Goal: Task Accomplishment & Management: Manage account settings

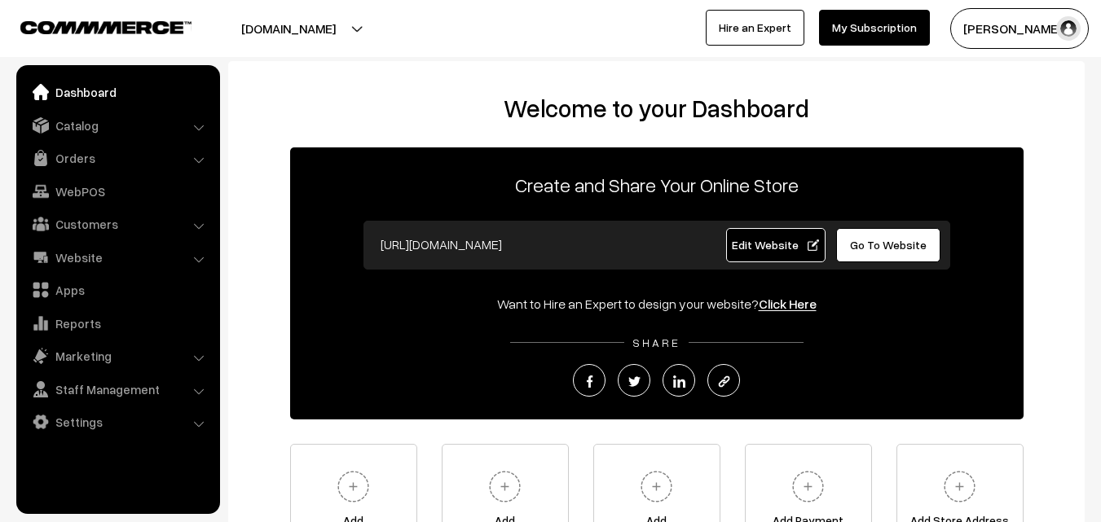
click at [68, 164] on link "Orders" at bounding box center [117, 157] width 194 height 29
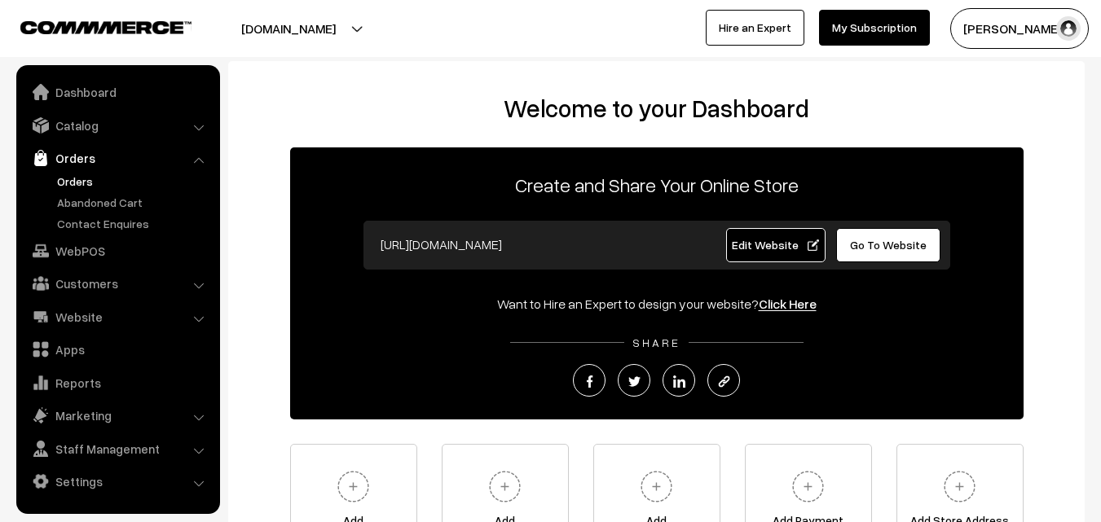
click at [69, 178] on link "Orders" at bounding box center [133, 181] width 161 height 17
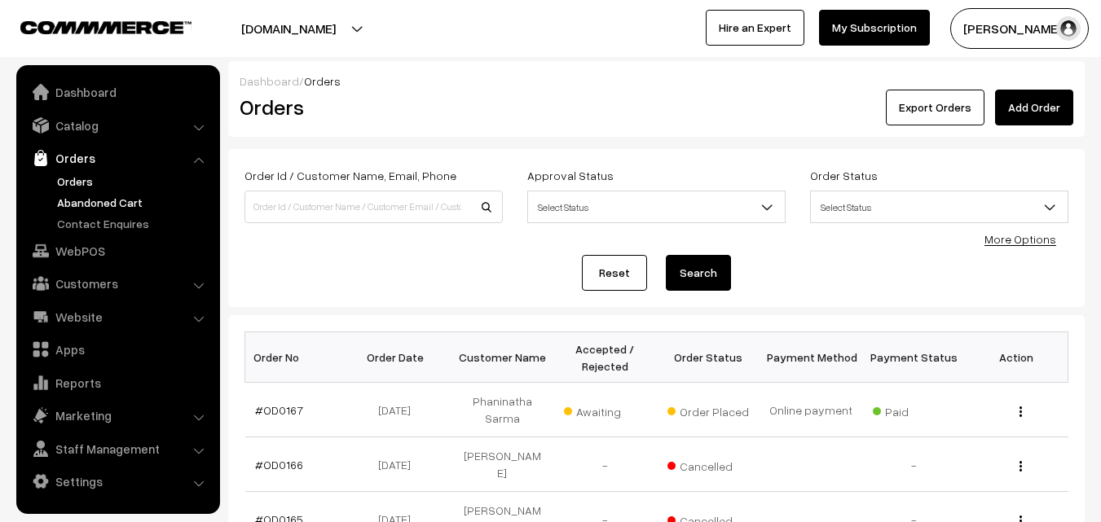
click at [117, 203] on link "Abandoned Cart" at bounding box center [133, 202] width 161 height 17
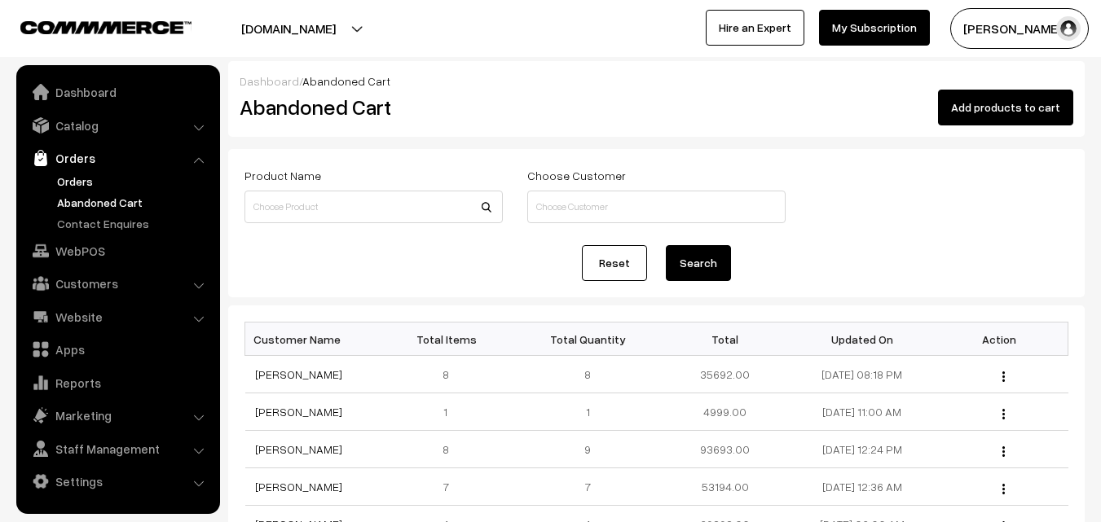
click at [88, 178] on link "Orders" at bounding box center [133, 181] width 161 height 17
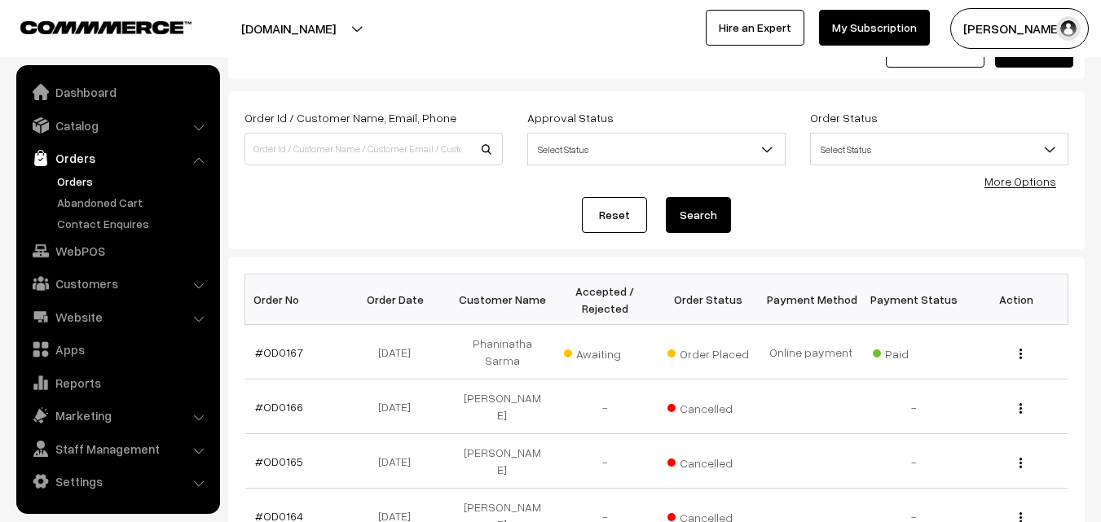
scroll to position [244, 0]
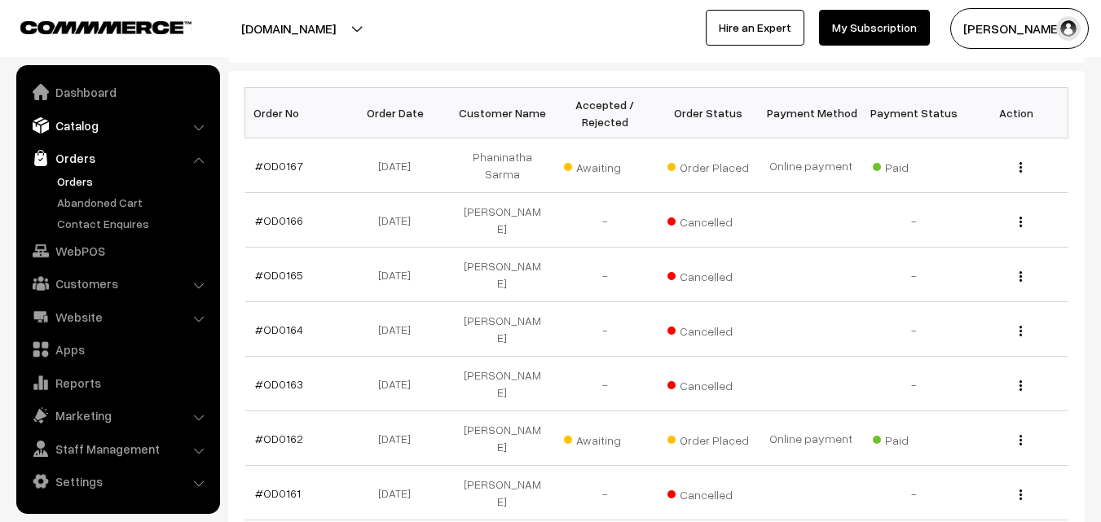
click at [81, 130] on link "Catalog" at bounding box center [117, 125] width 194 height 29
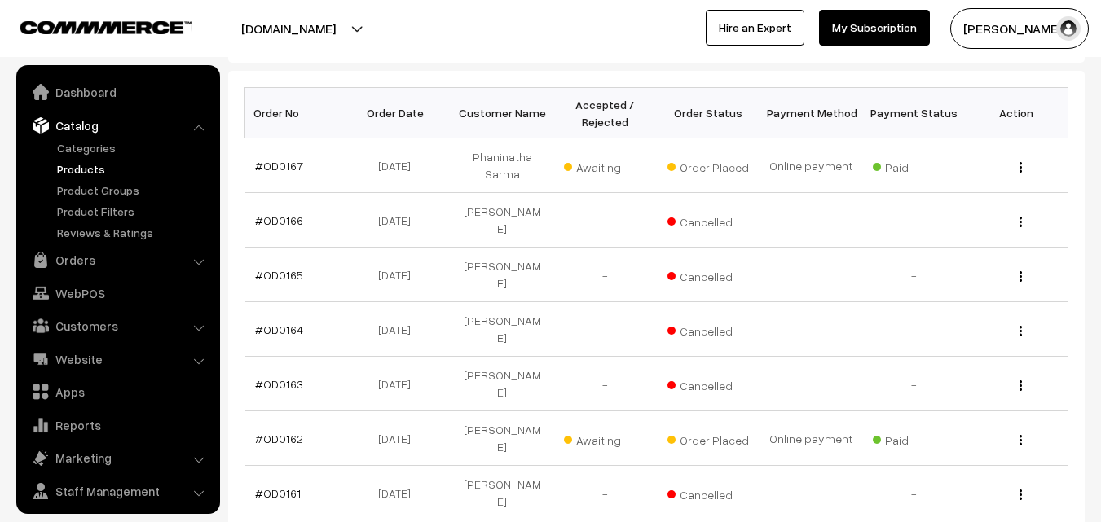
click at [89, 173] on link "Products" at bounding box center [133, 169] width 161 height 17
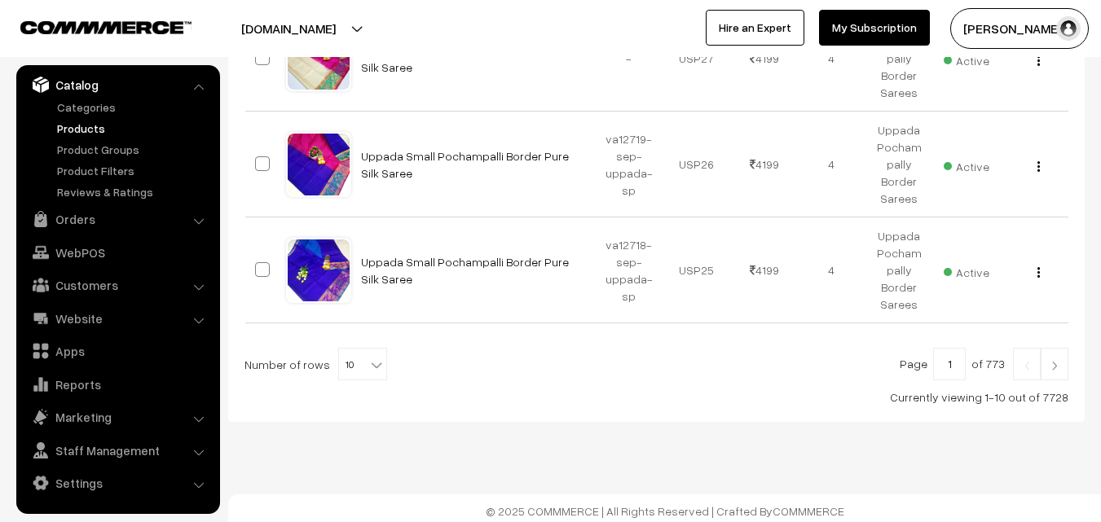
scroll to position [1107, 0]
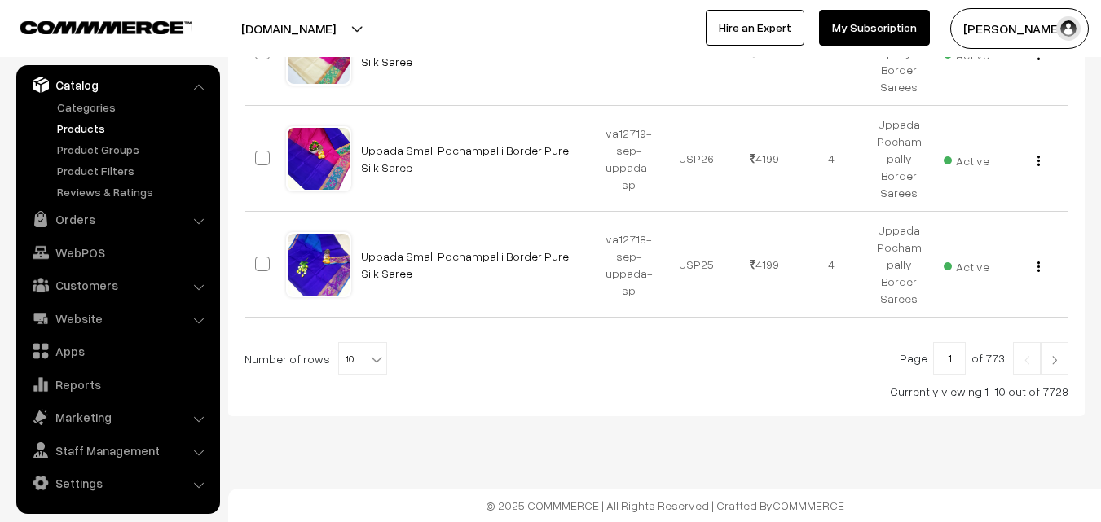
click at [368, 359] on b at bounding box center [376, 359] width 16 height 16
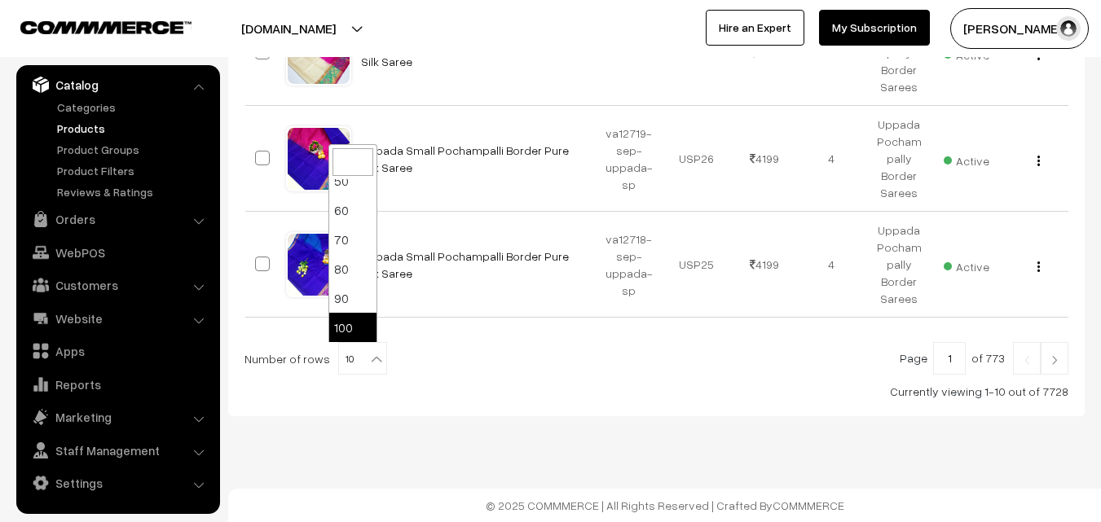
select select "100"
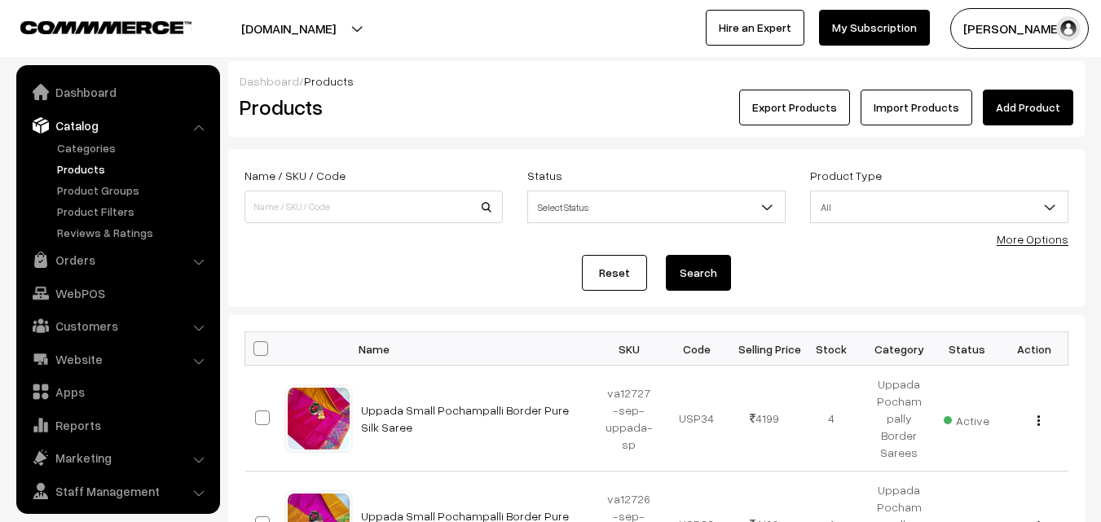
scroll to position [41, 0]
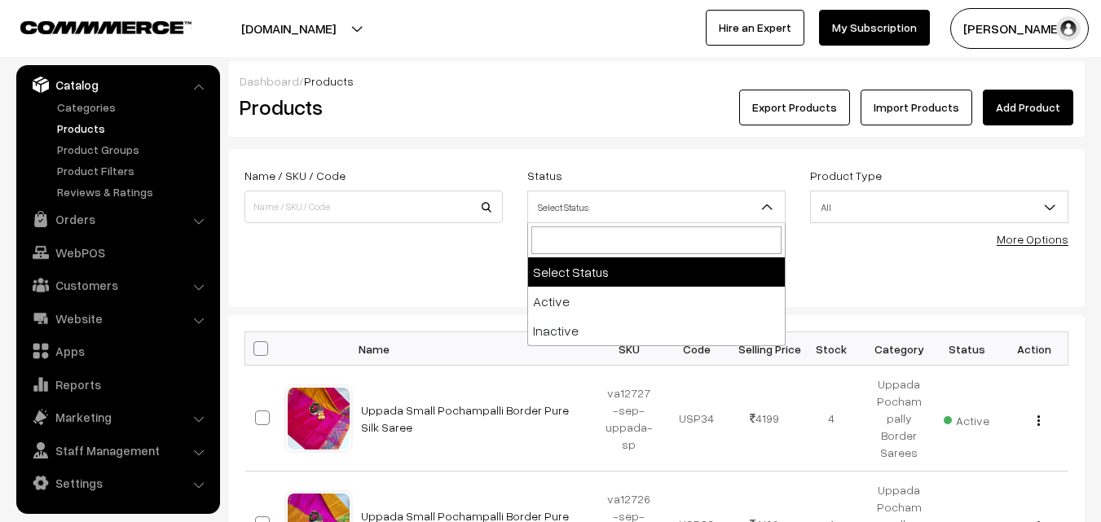
click at [762, 207] on b at bounding box center [767, 207] width 16 height 16
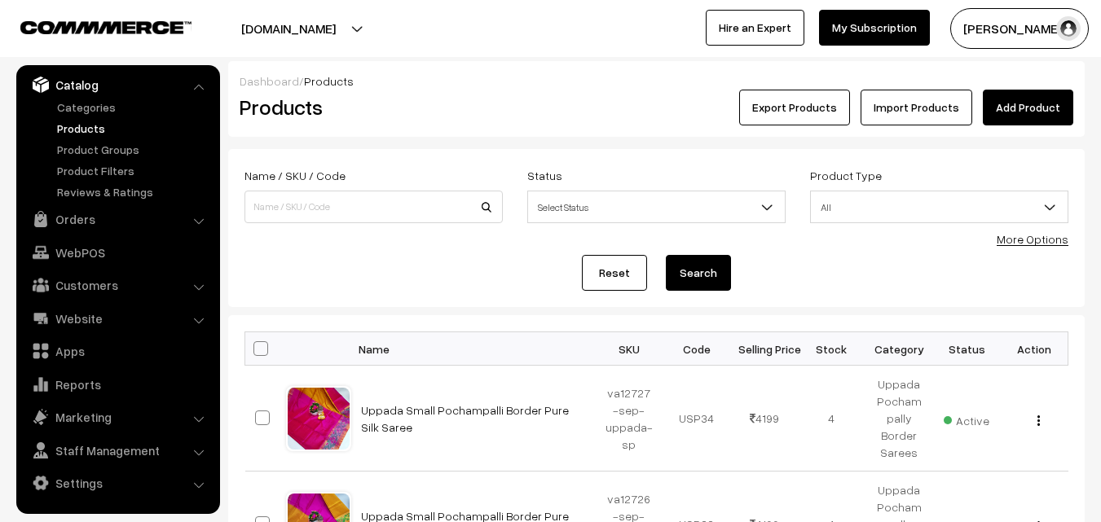
click at [762, 207] on b at bounding box center [767, 207] width 16 height 16
click at [1032, 238] on link "More Options" at bounding box center [1033, 239] width 72 height 14
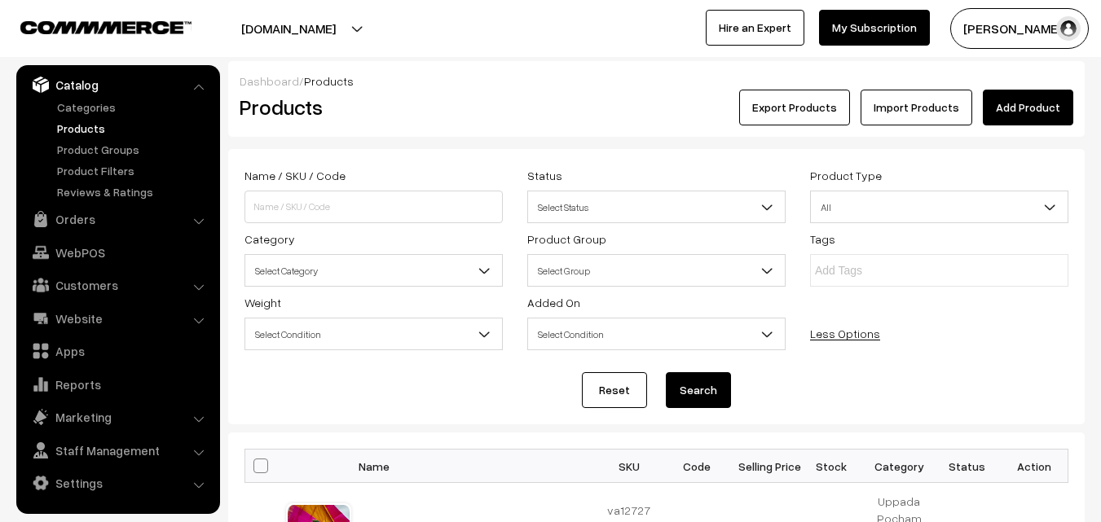
click at [470, 272] on span "Select Category" at bounding box center [373, 271] width 257 height 29
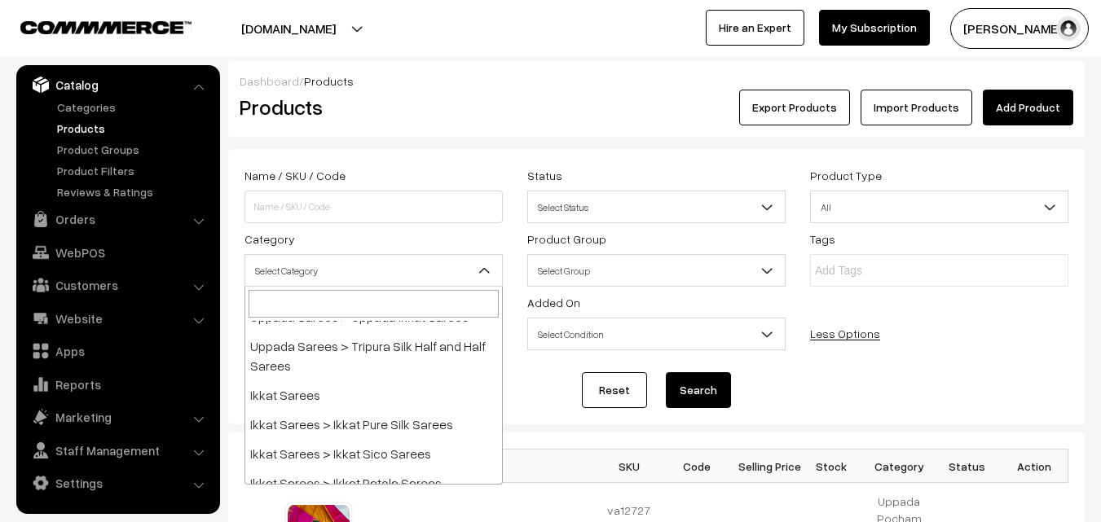
scroll to position [652, 0]
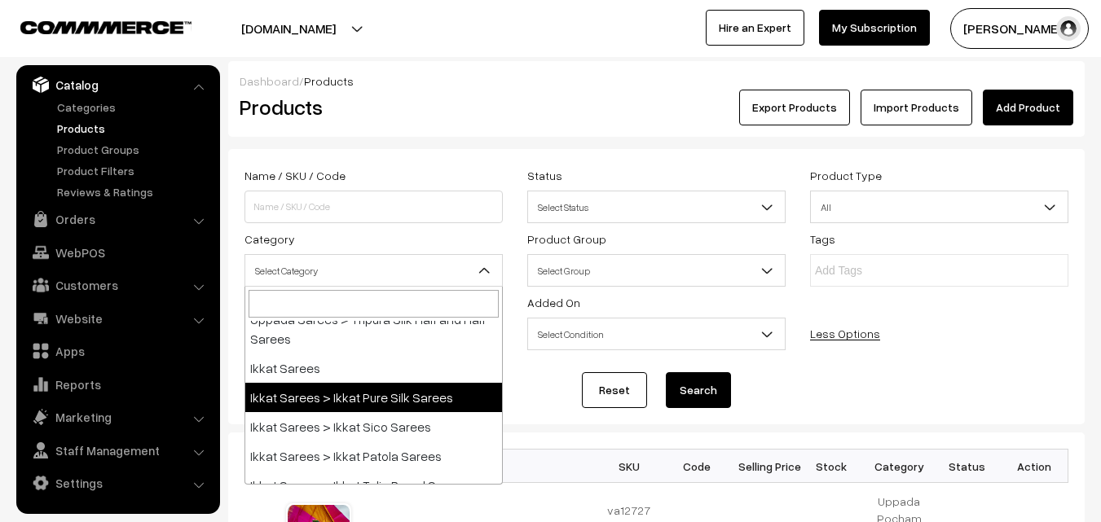
select select "20"
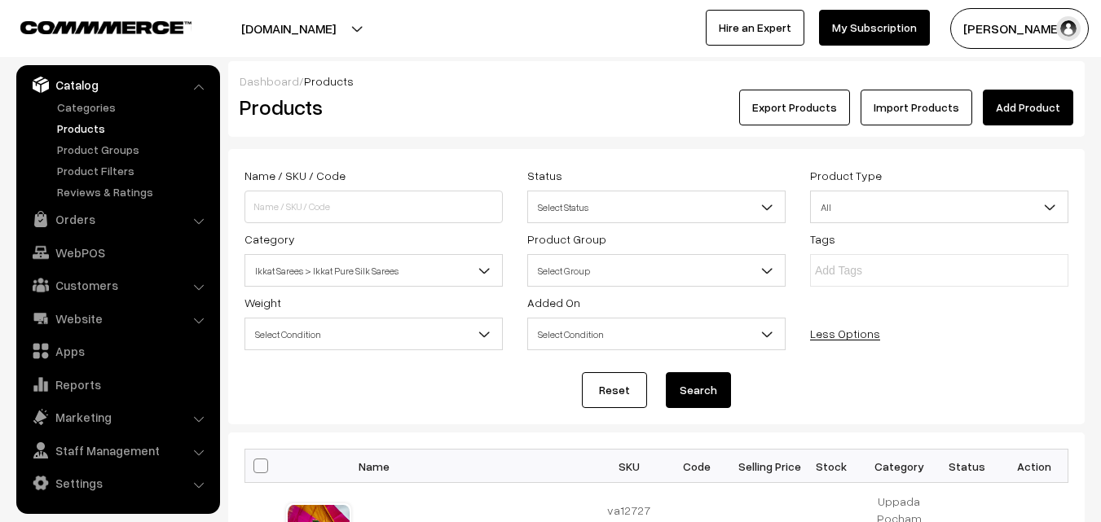
click at [688, 388] on button "Search" at bounding box center [698, 390] width 65 height 36
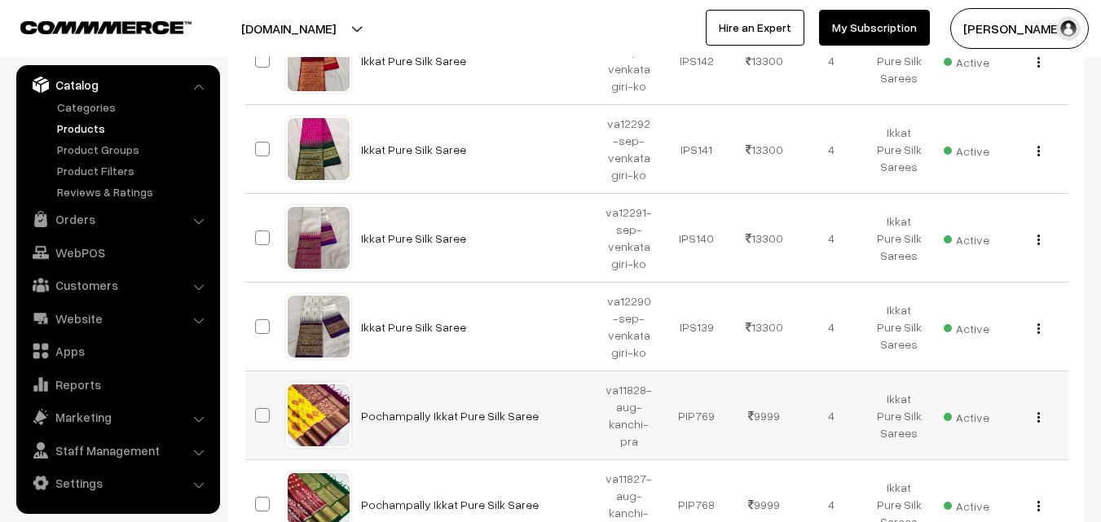
scroll to position [1054, 0]
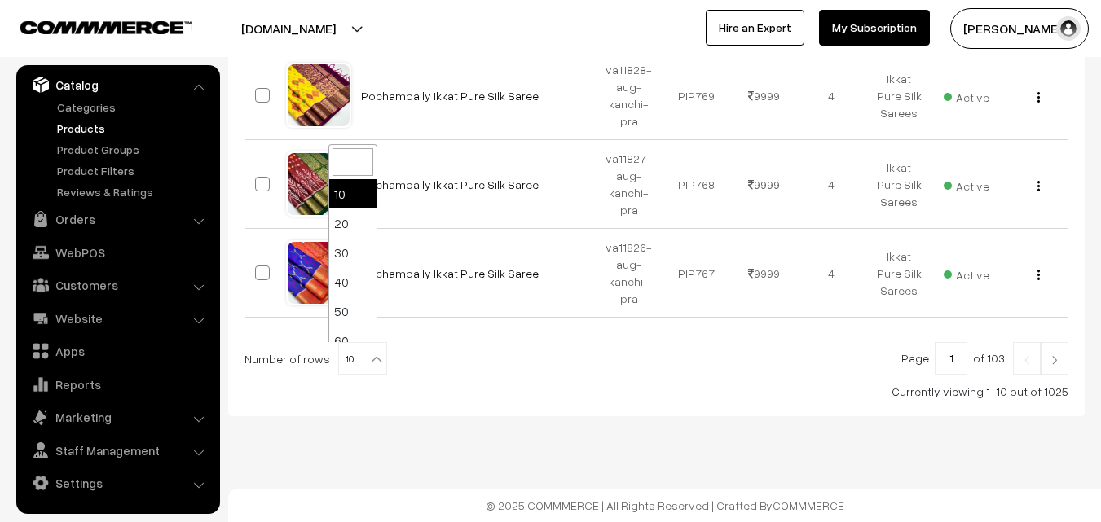
click at [368, 362] on b at bounding box center [376, 359] width 16 height 16
select select "100"
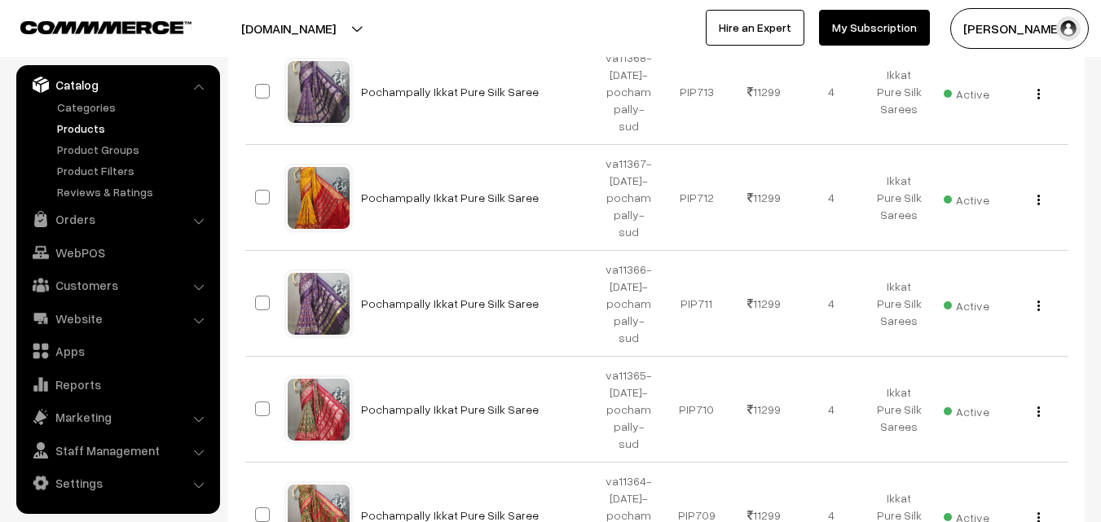
scroll to position [9047, 0]
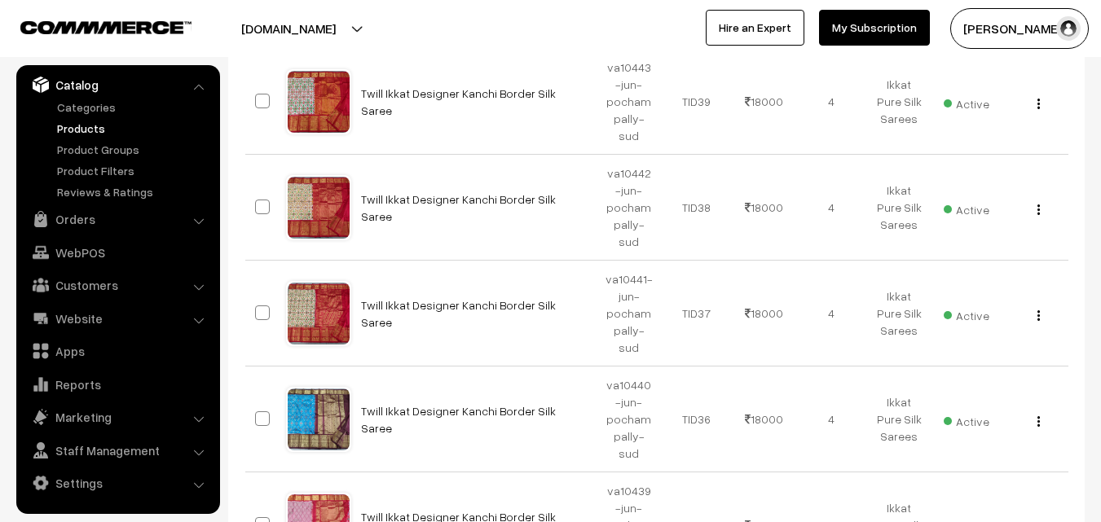
scroll to position [9047, 0]
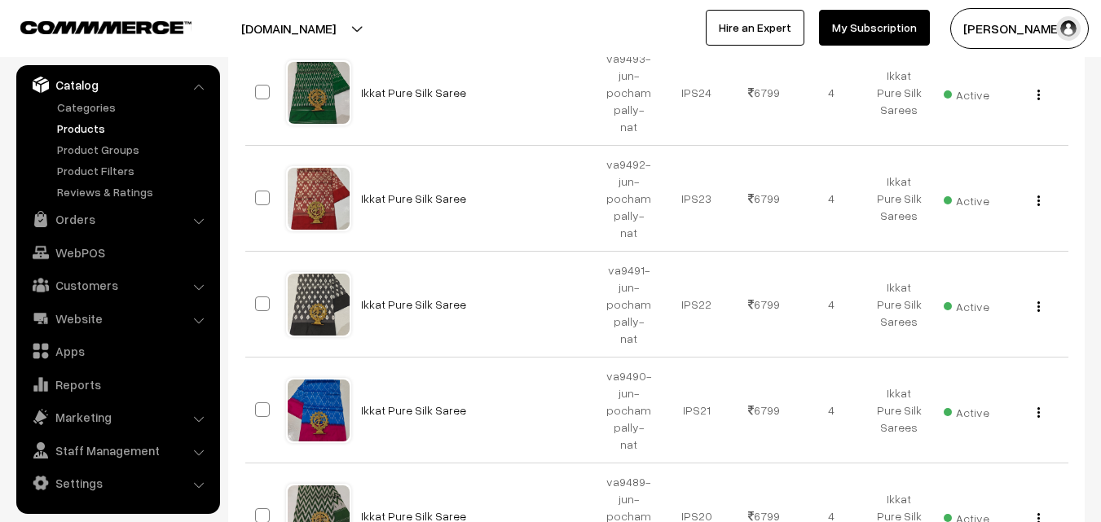
scroll to position [9047, 0]
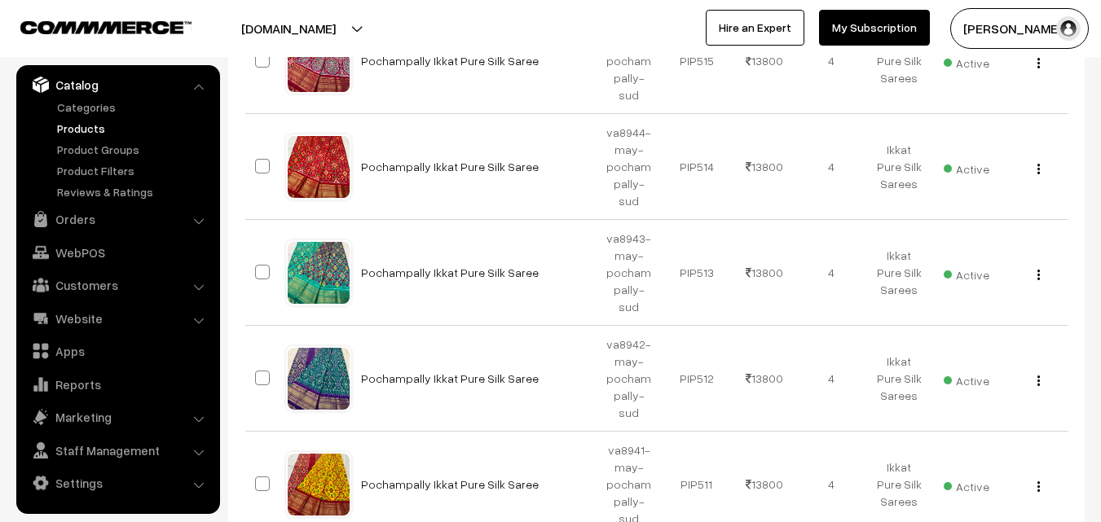
scroll to position [9047, 0]
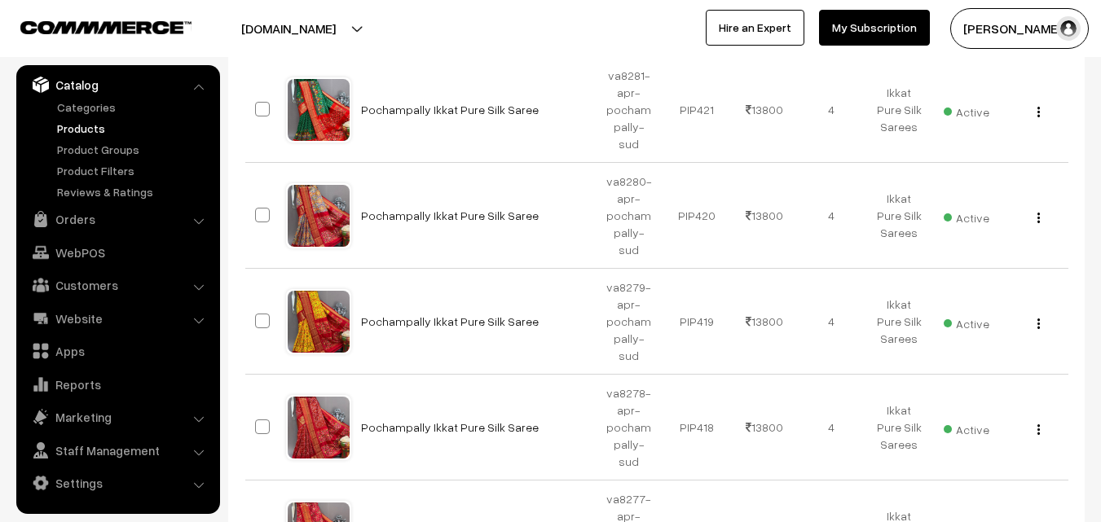
scroll to position [9047, 0]
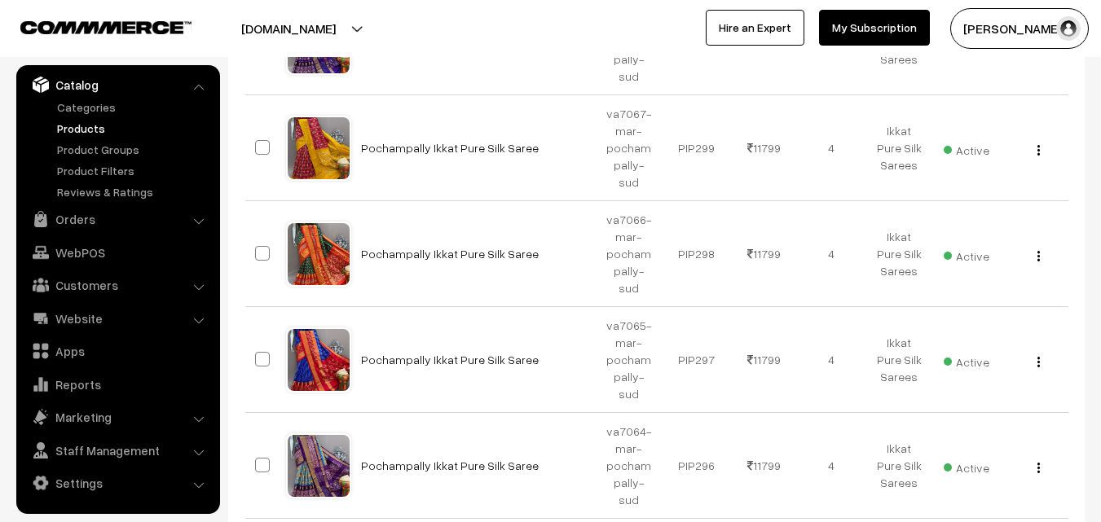
scroll to position [9047, 0]
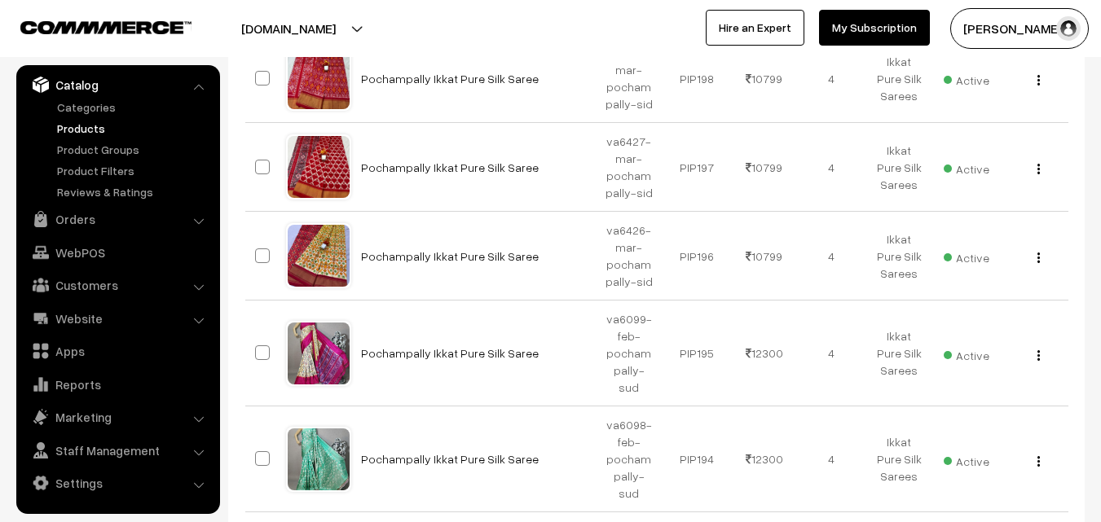
scroll to position [9064, 0]
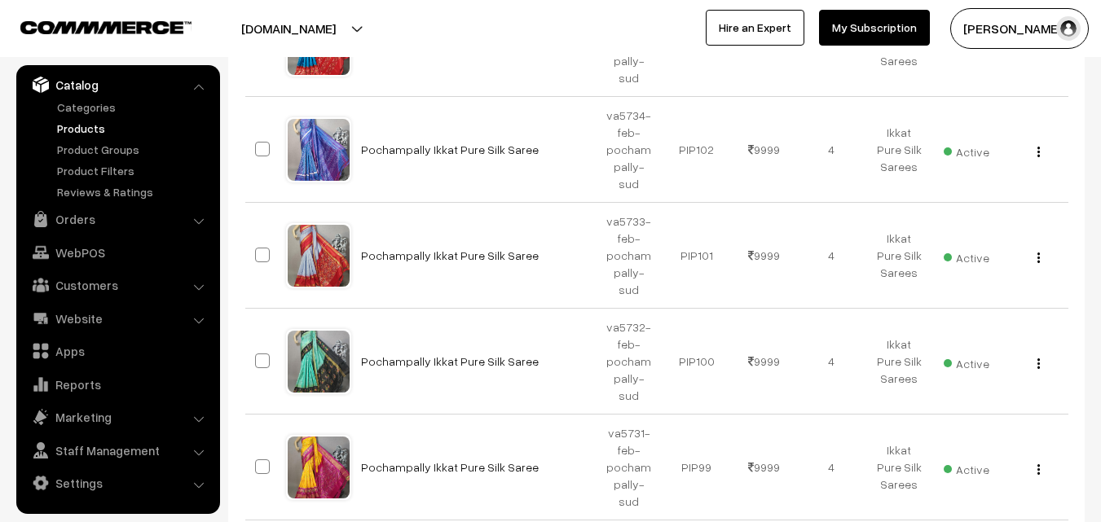
scroll to position [9047, 0]
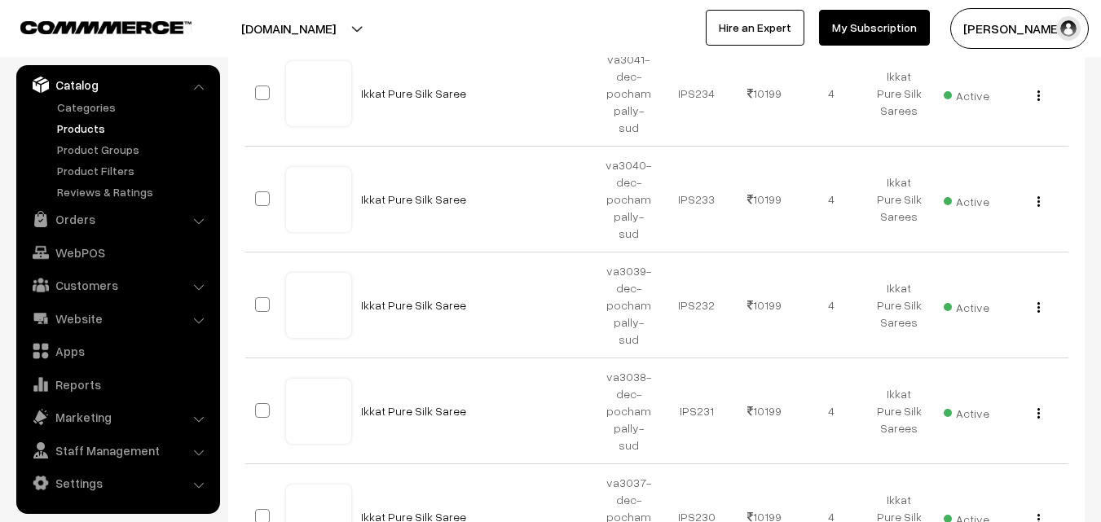
scroll to position [9047, 0]
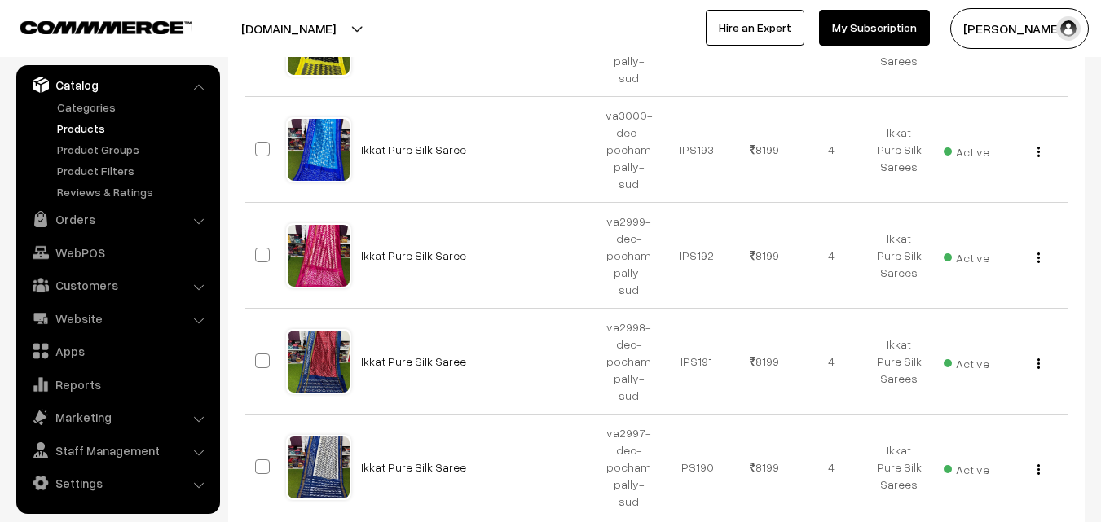
scroll to position [9047, 0]
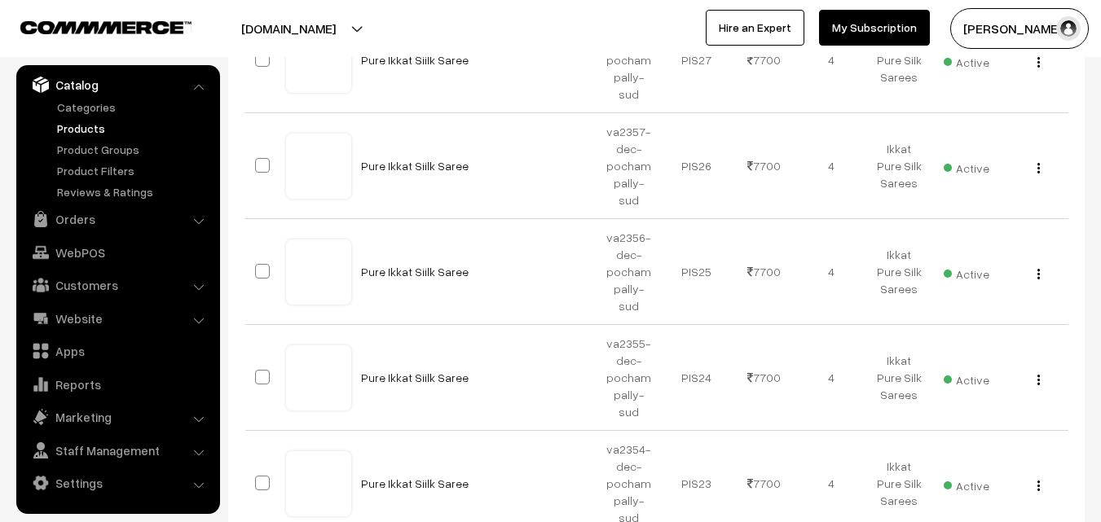
scroll to position [267, 0]
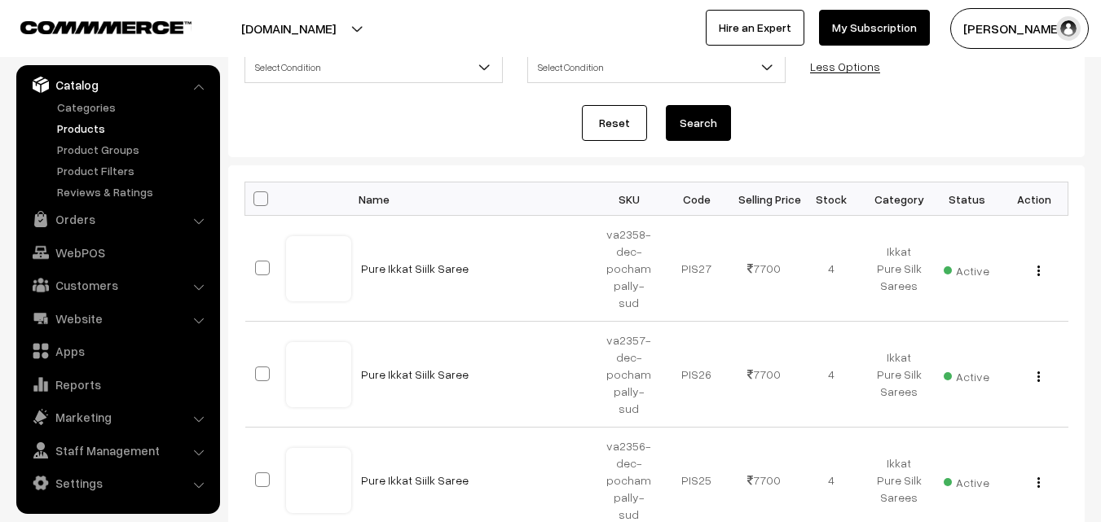
click at [262, 197] on span at bounding box center [260, 198] width 15 height 15
click at [256, 197] on input "checkbox" at bounding box center [250, 198] width 11 height 11
checkbox input "true"
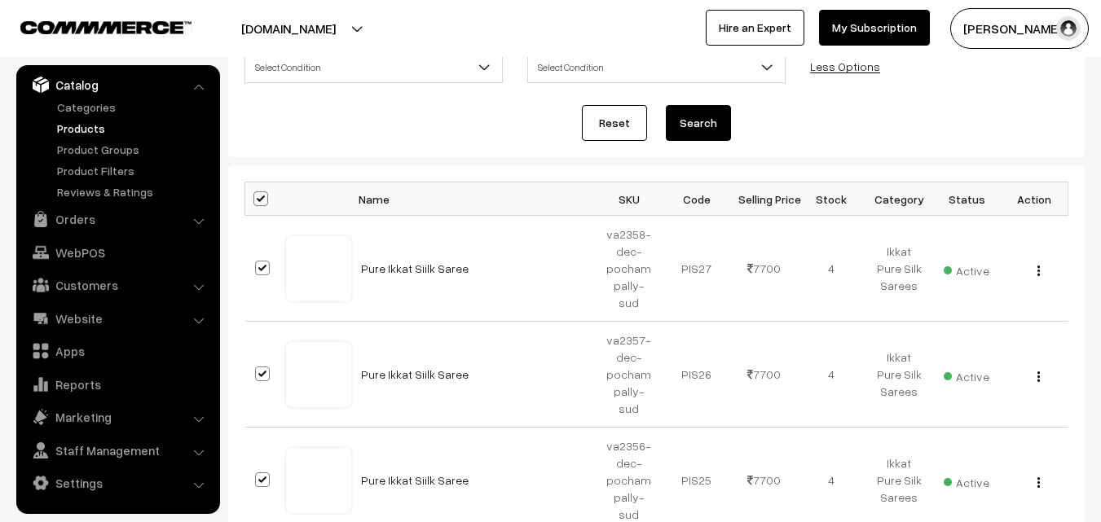
checkbox input "true"
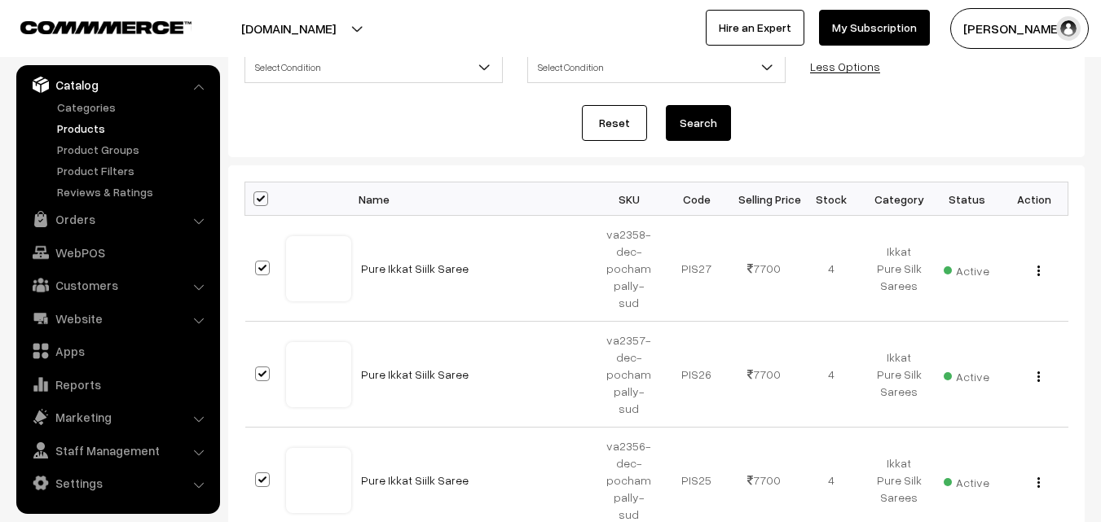
checkbox input "true"
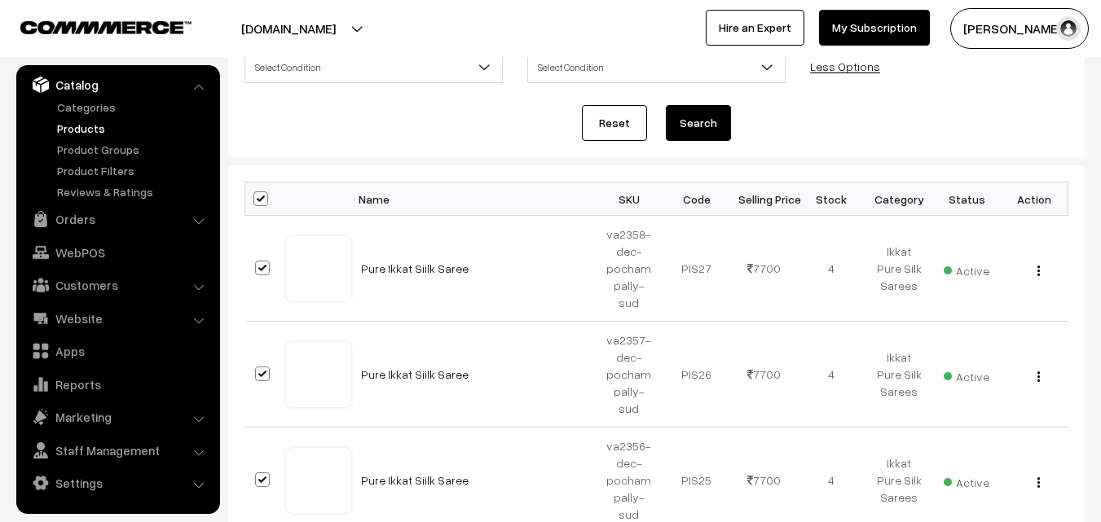
checkbox input "true"
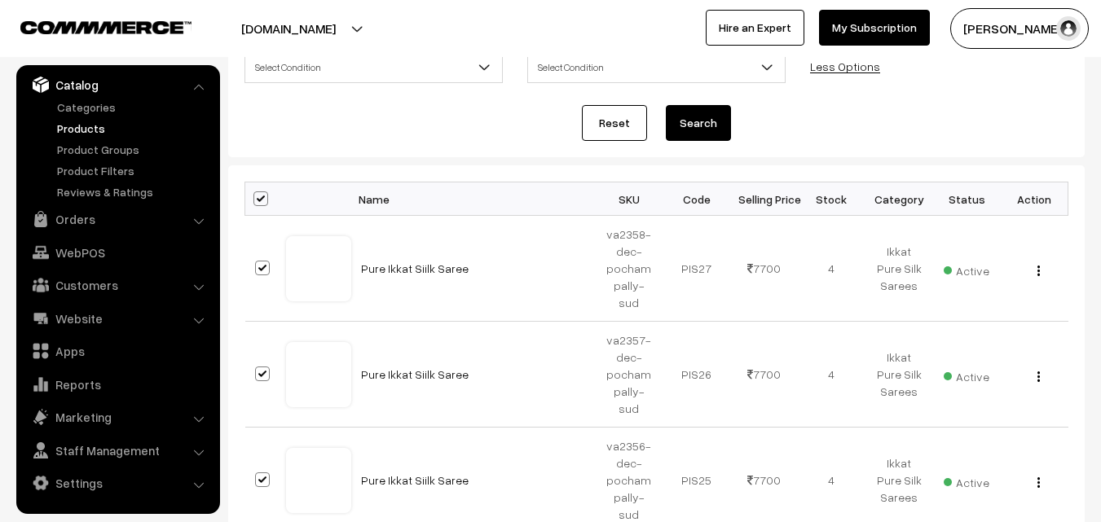
checkbox input "true"
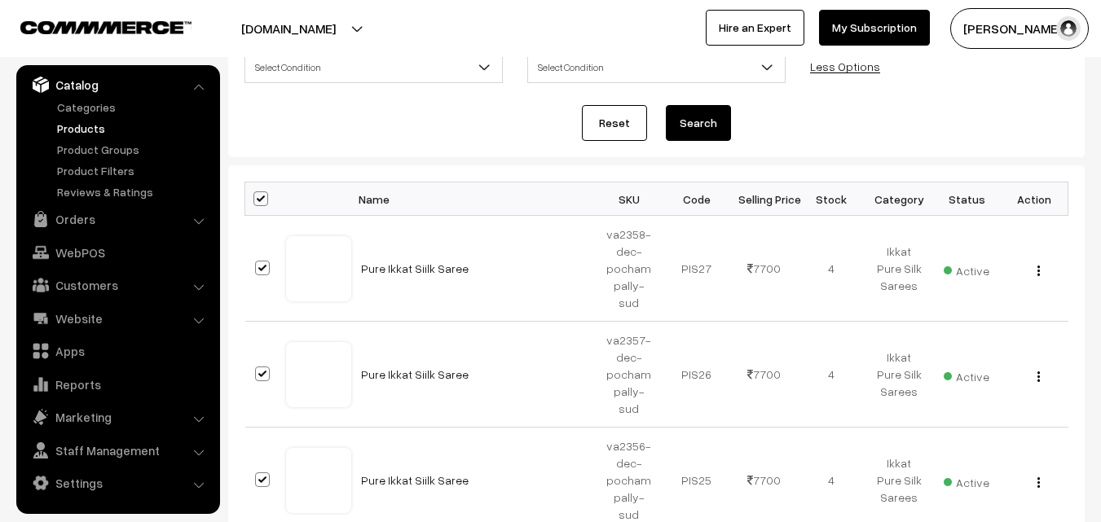
checkbox input "true"
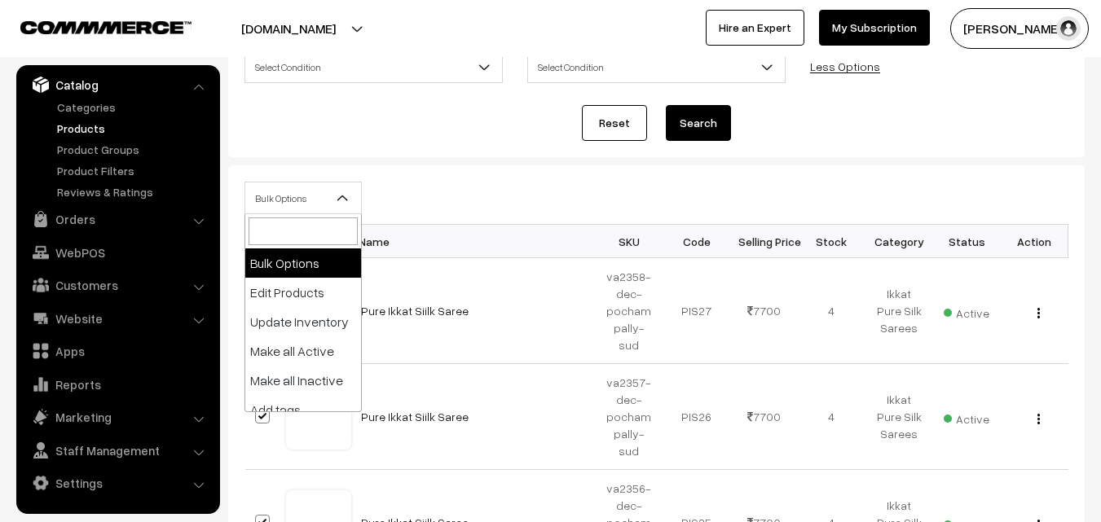
click at [329, 199] on span "Bulk Options" at bounding box center [303, 198] width 116 height 29
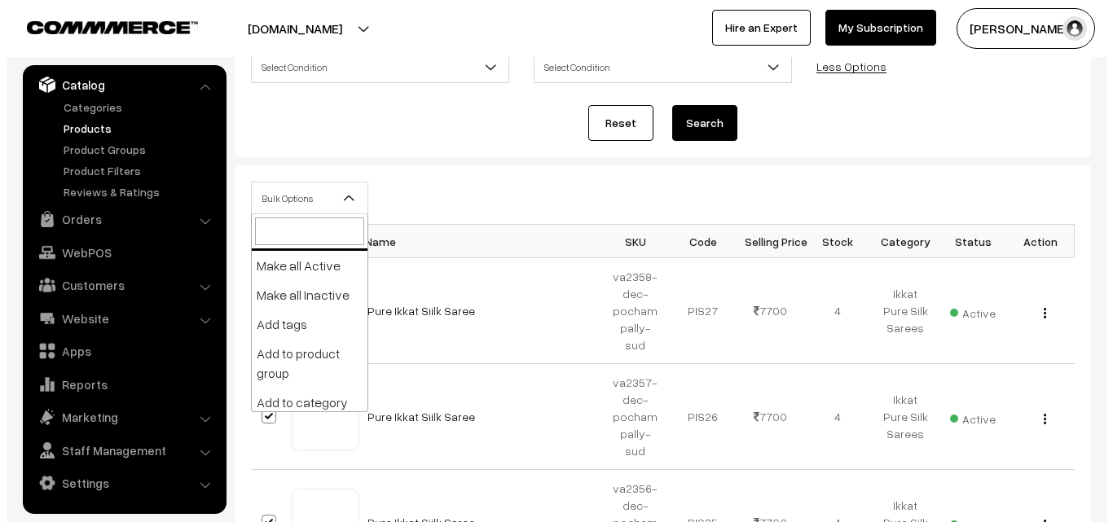
scroll to position [121, 0]
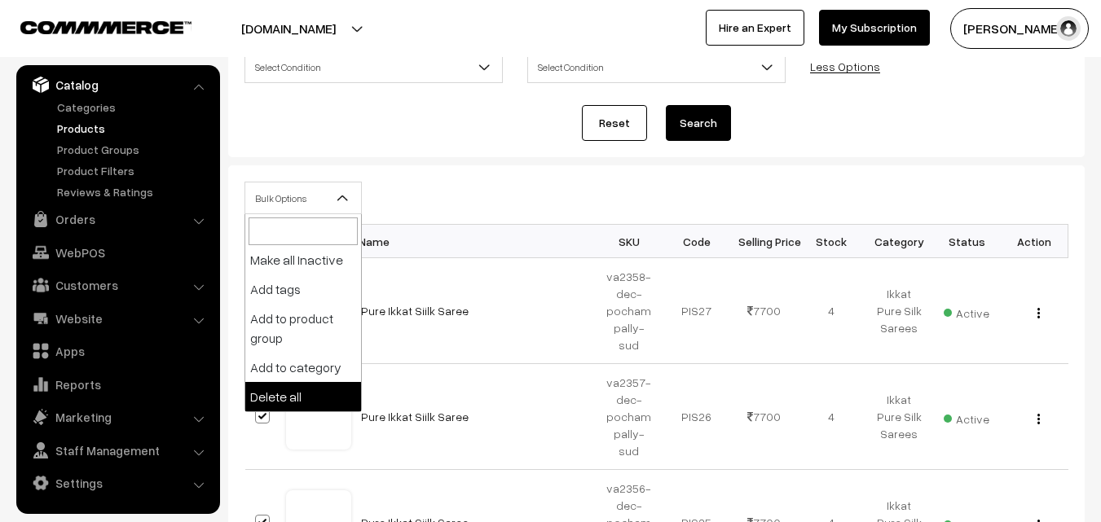
select select "delete"
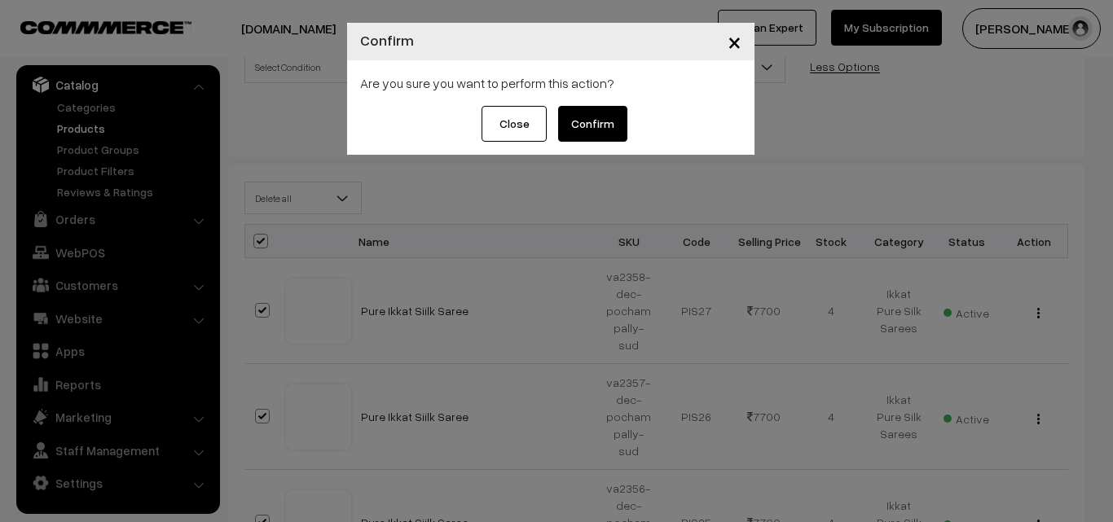
click at [585, 125] on button "Confirm" at bounding box center [592, 124] width 69 height 36
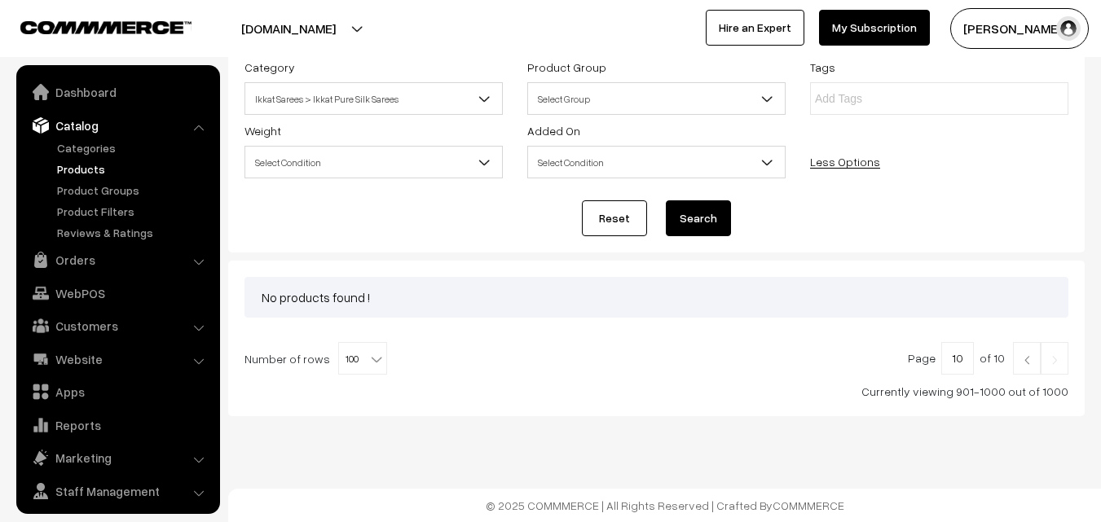
scroll to position [41, 0]
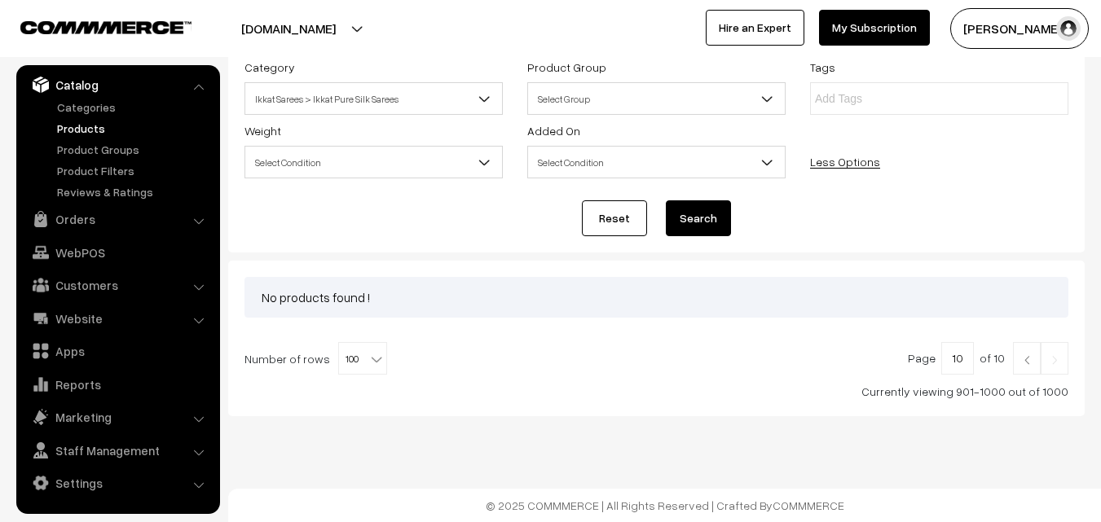
click at [1023, 363] on img at bounding box center [1026, 360] width 15 height 10
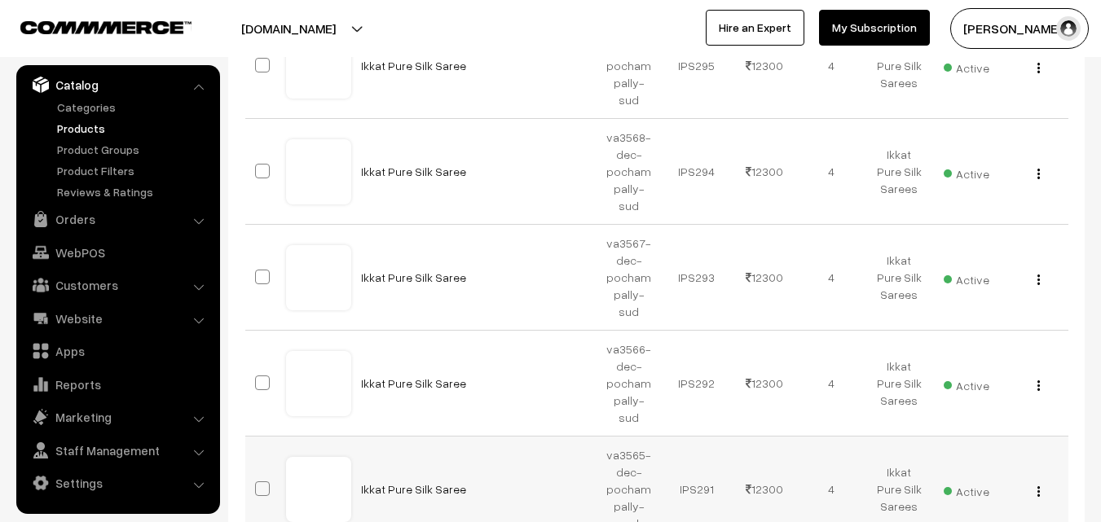
scroll to position [264, 0]
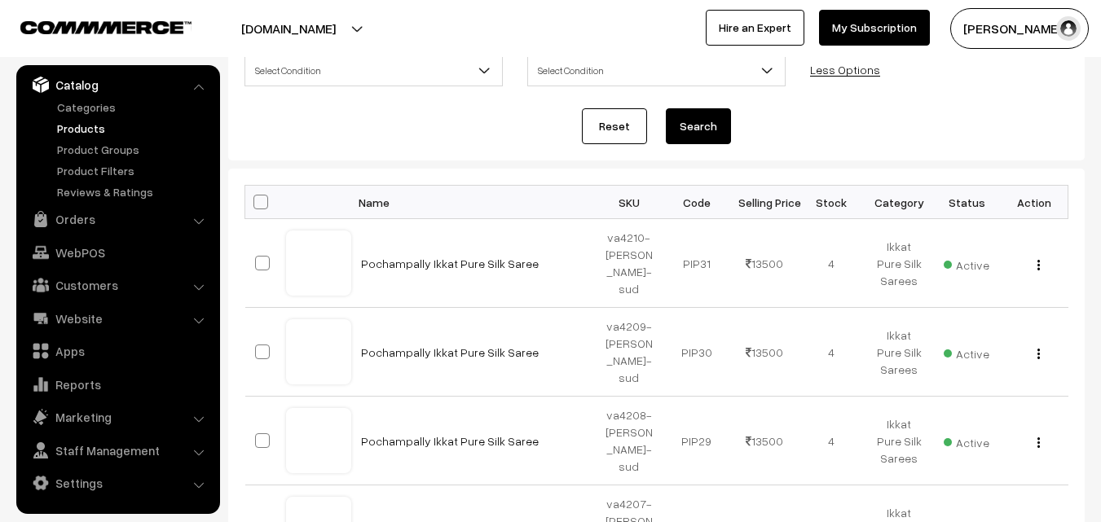
click at [254, 198] on span at bounding box center [260, 202] width 15 height 15
click at [254, 198] on input "checkbox" at bounding box center [250, 201] width 11 height 11
checkbox input "true"
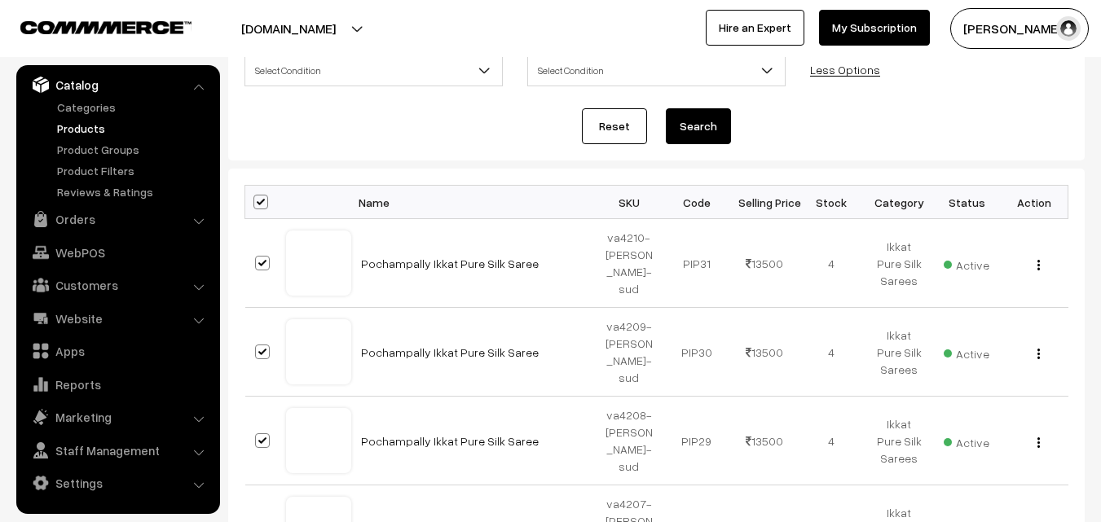
checkbox input "true"
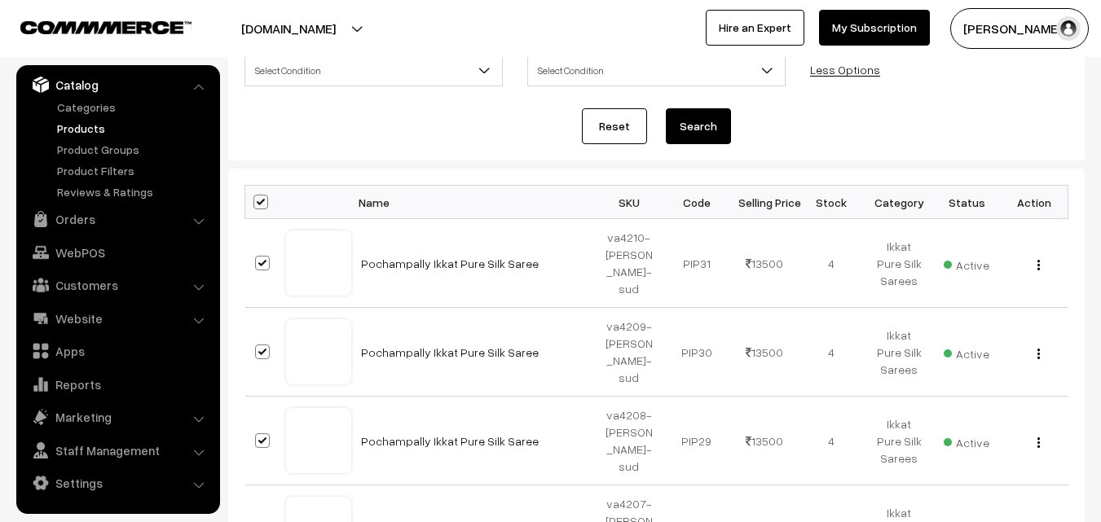
checkbox input "true"
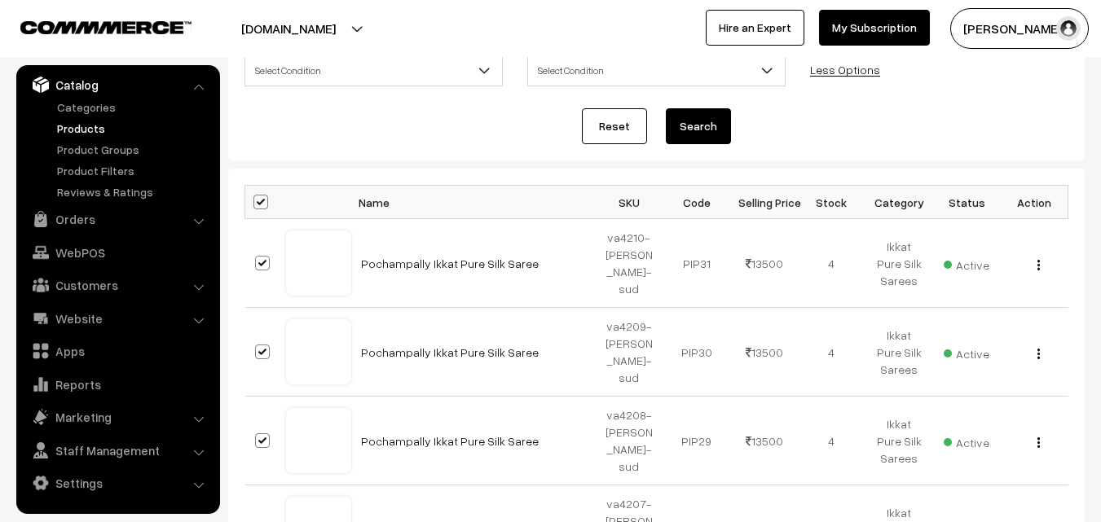
checkbox input "true"
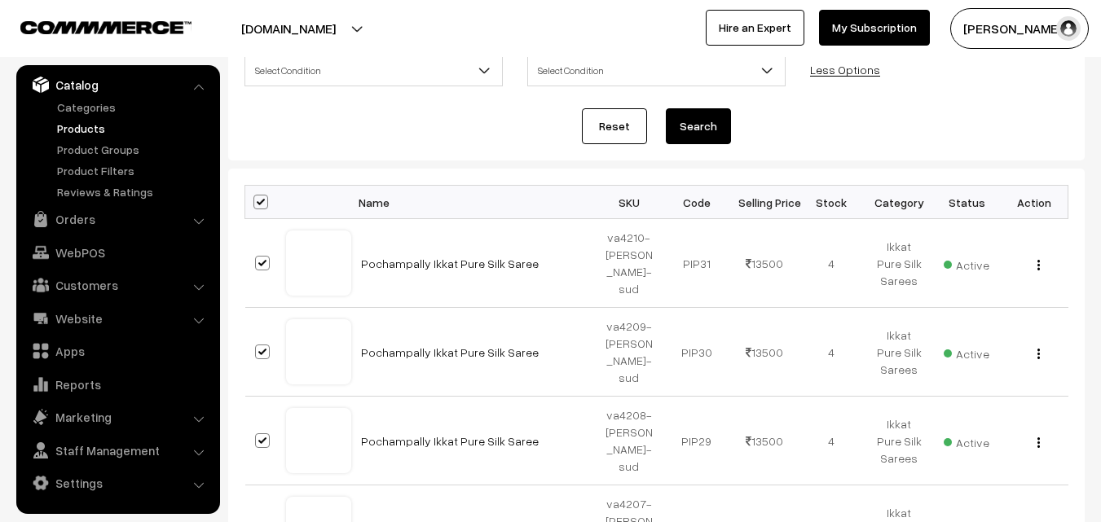
checkbox input "true"
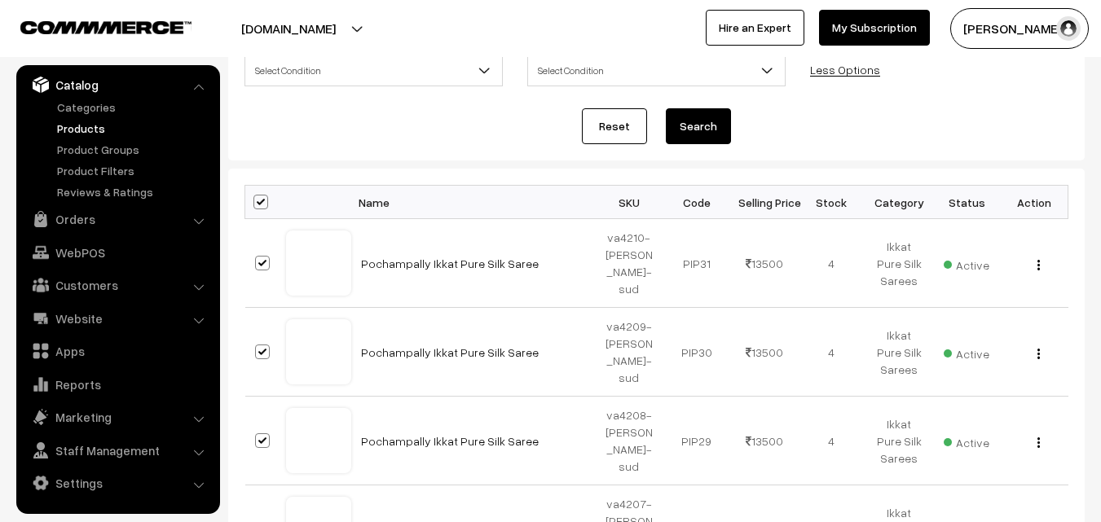
checkbox input "true"
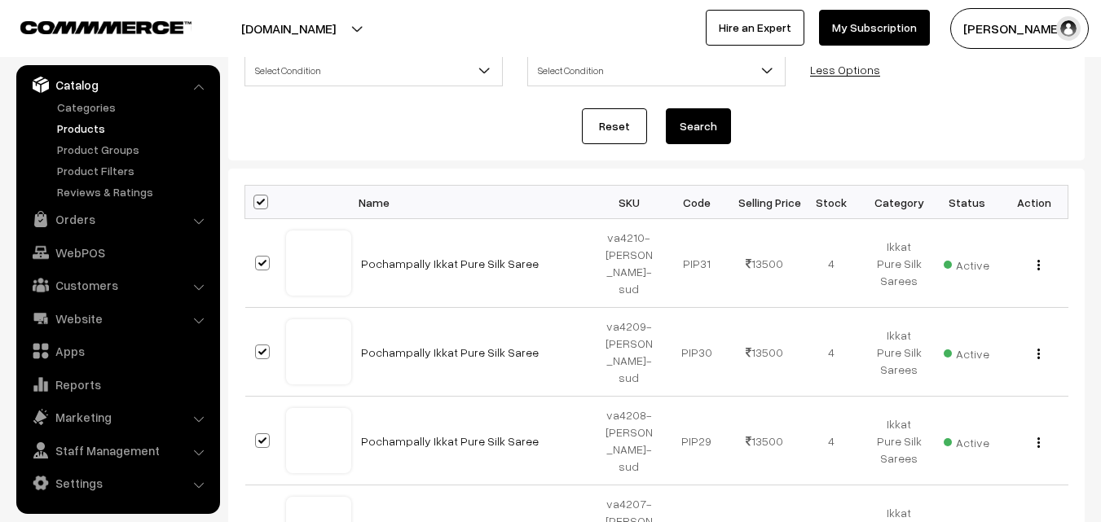
checkbox input "true"
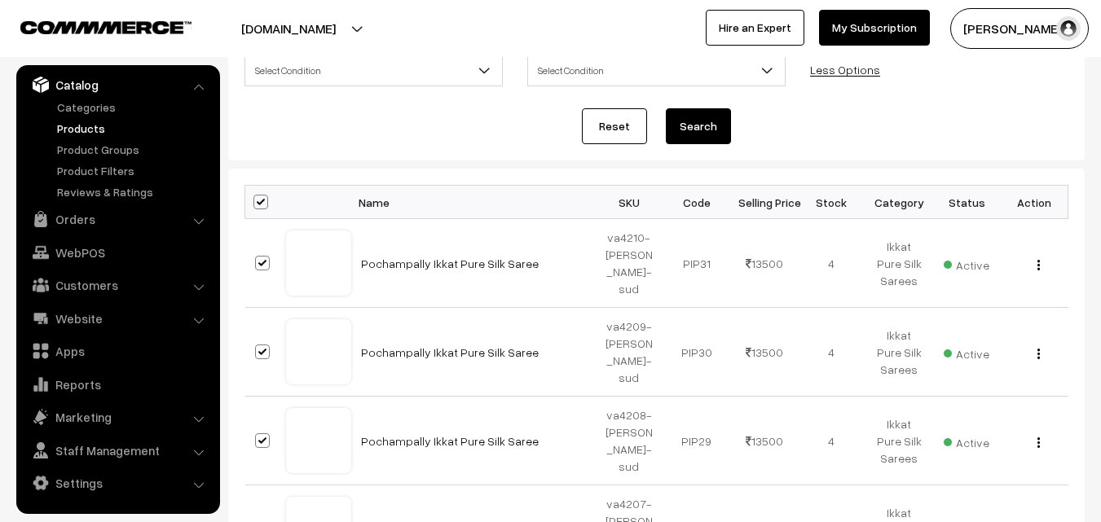
checkbox input "true"
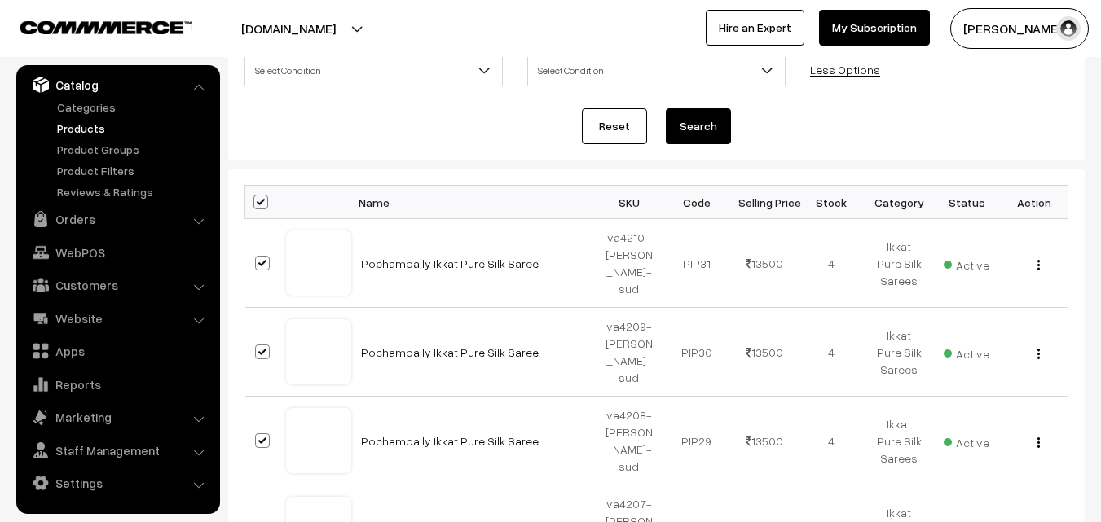
checkbox input "true"
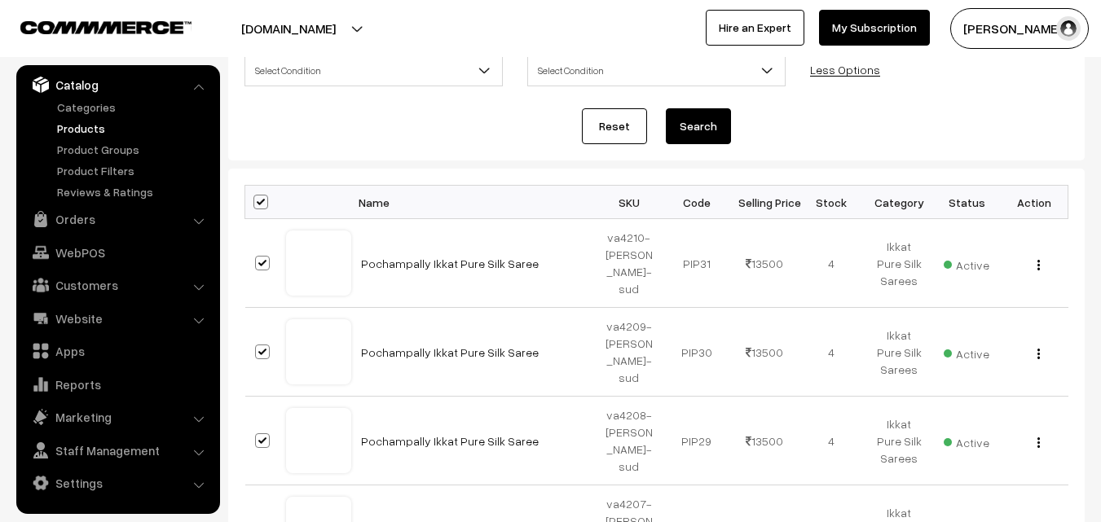
checkbox input "true"
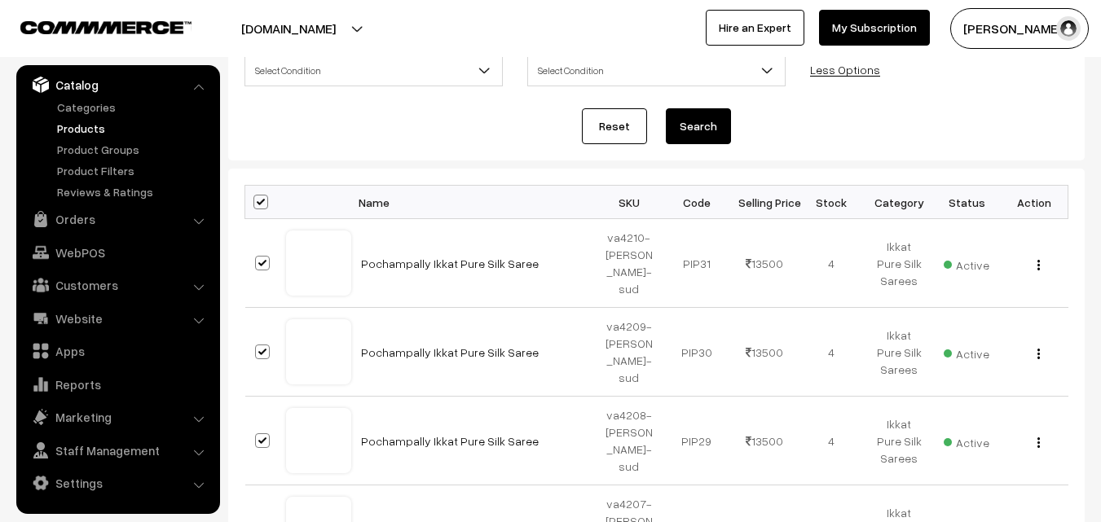
checkbox input "true"
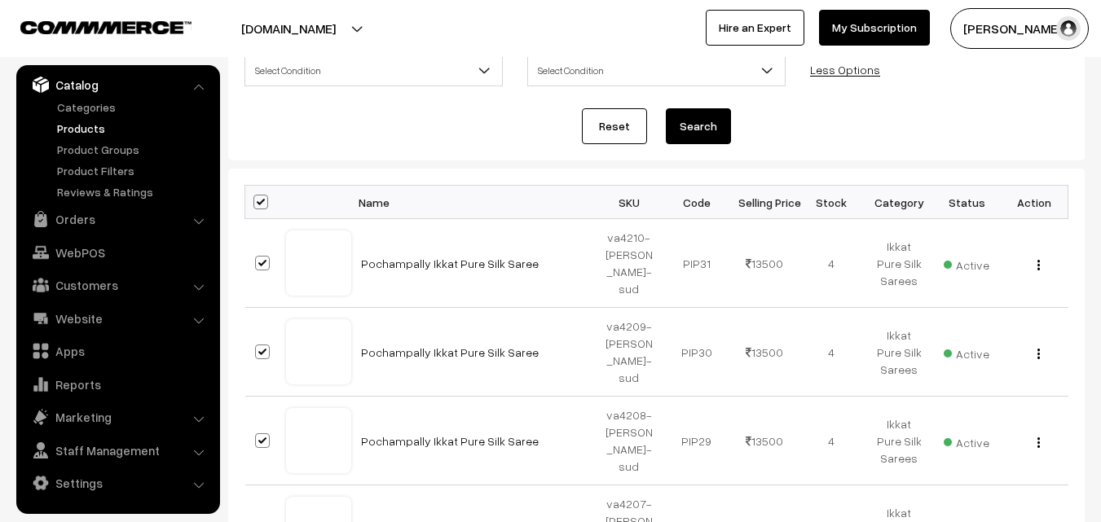
checkbox input "true"
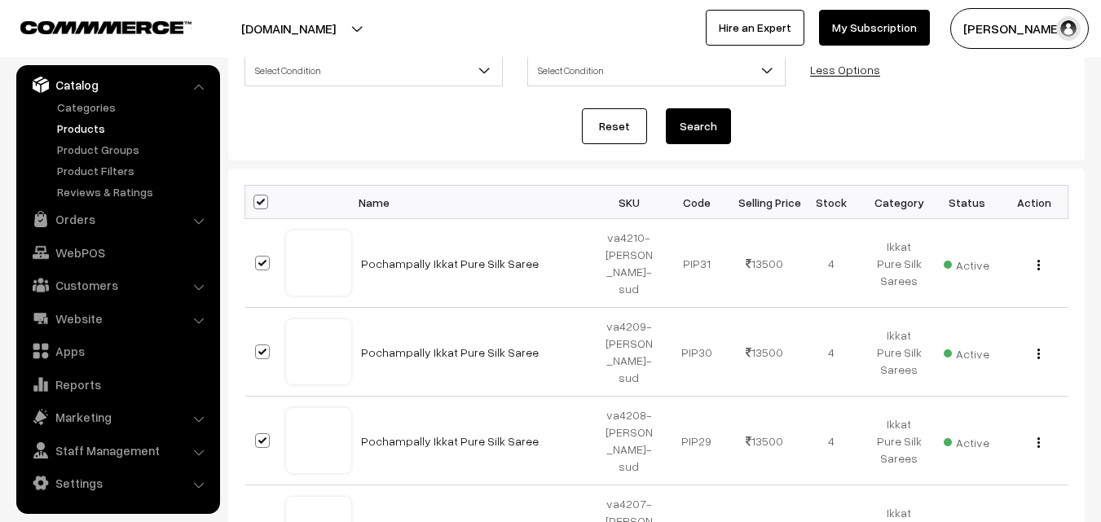
checkbox input "true"
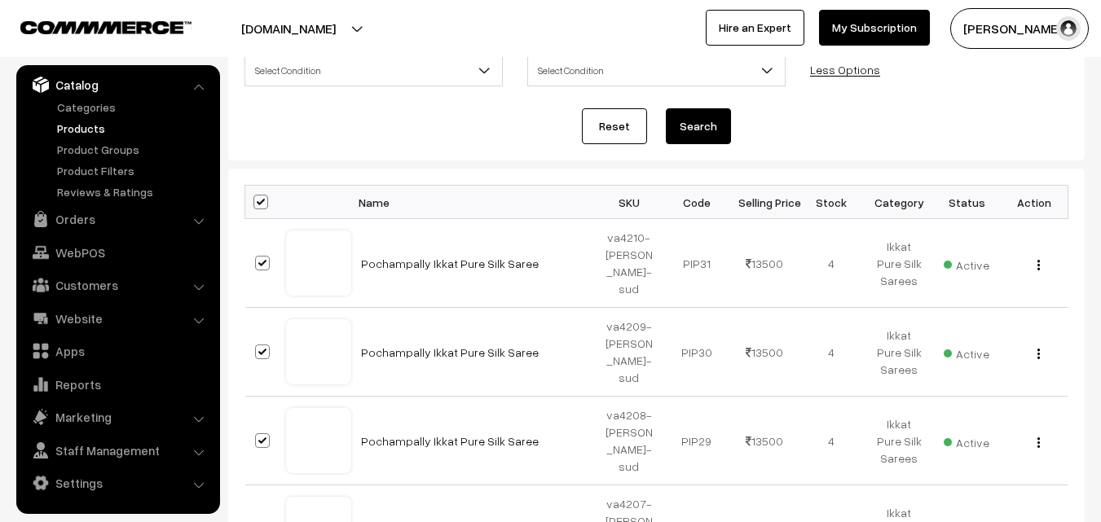
checkbox input "true"
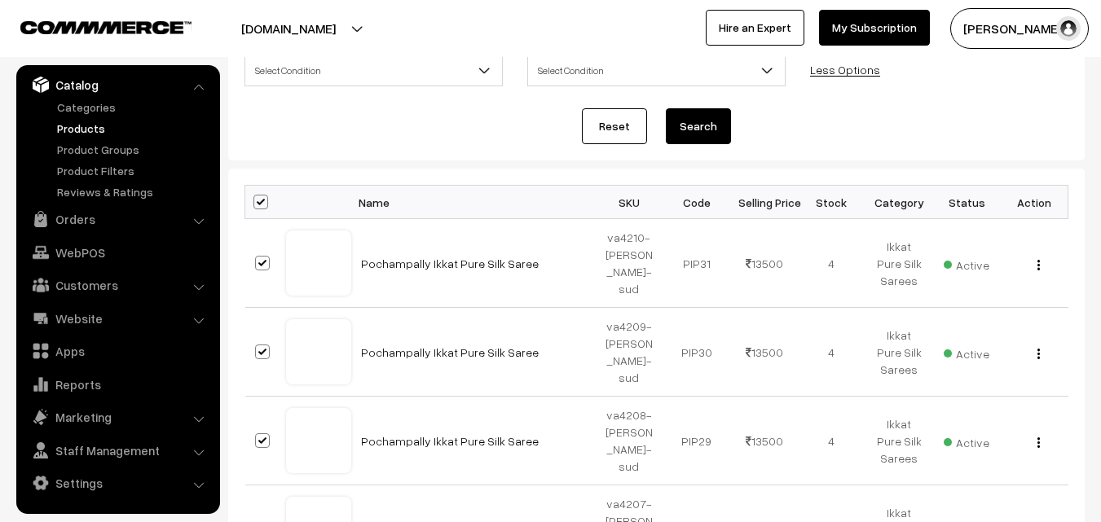
checkbox input "true"
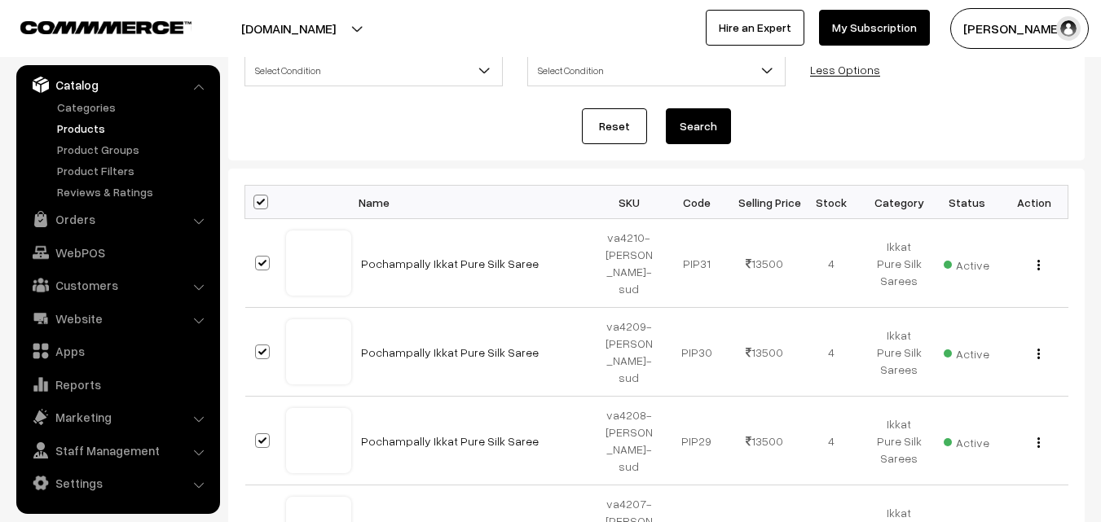
checkbox input "true"
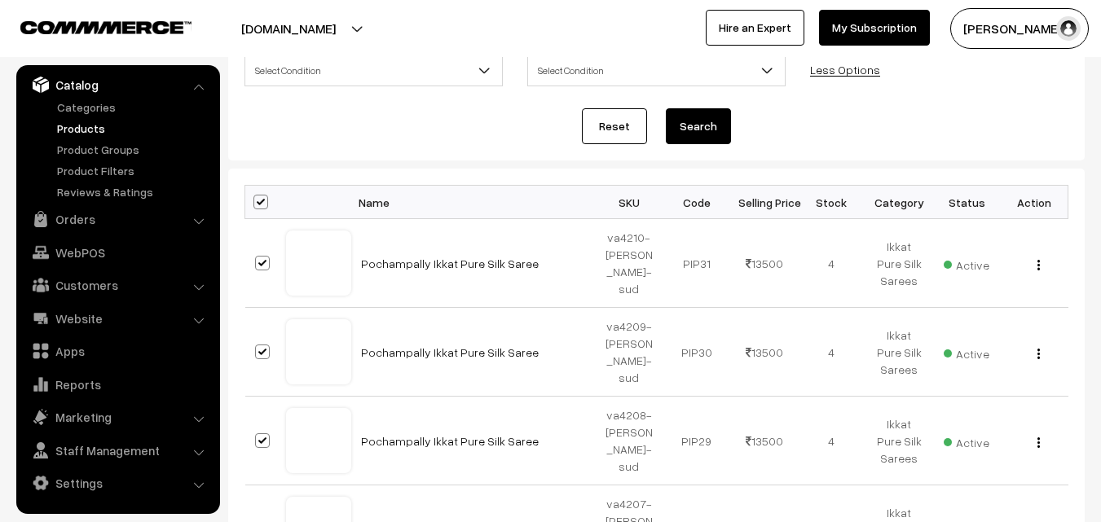
checkbox input "true"
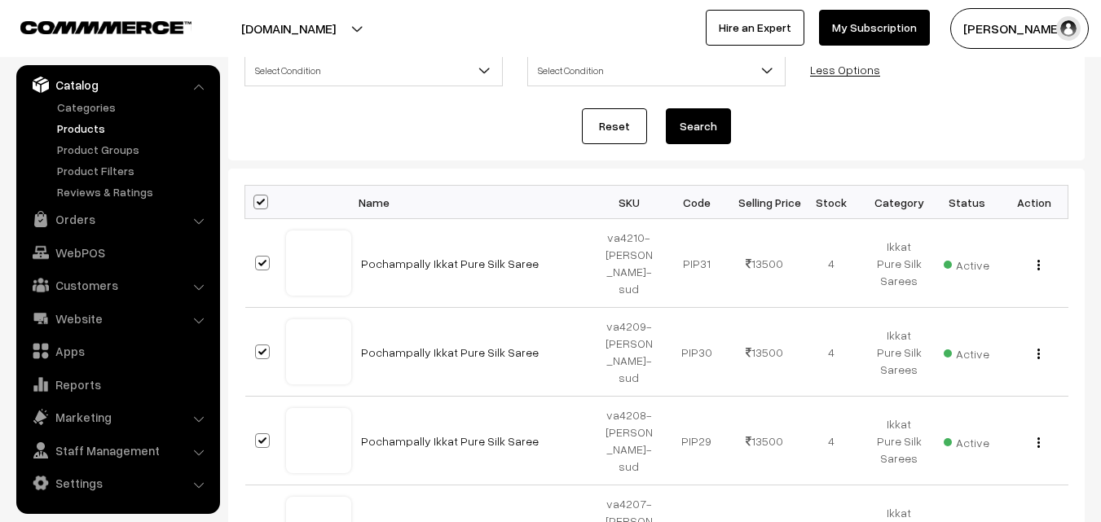
checkbox input "true"
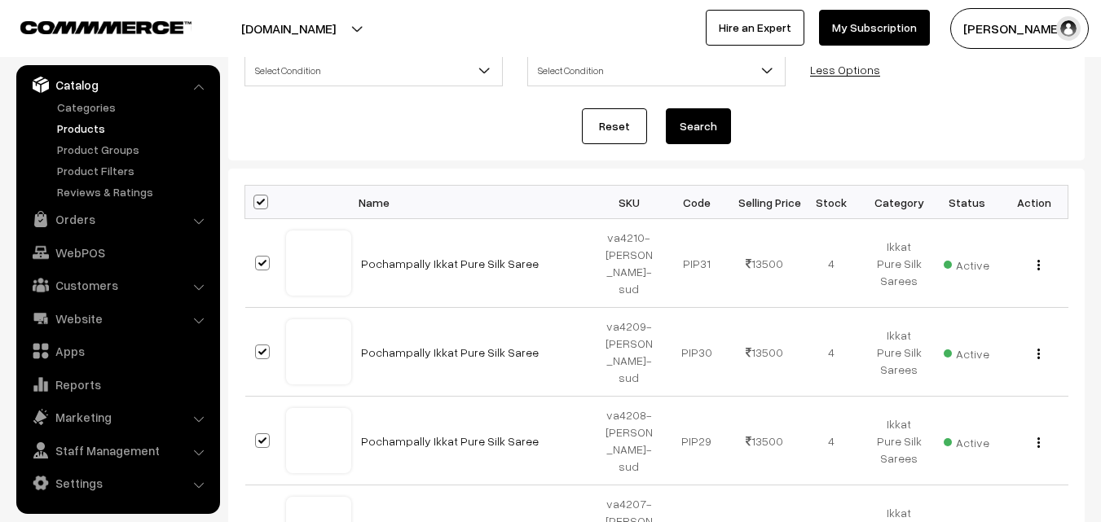
checkbox input "true"
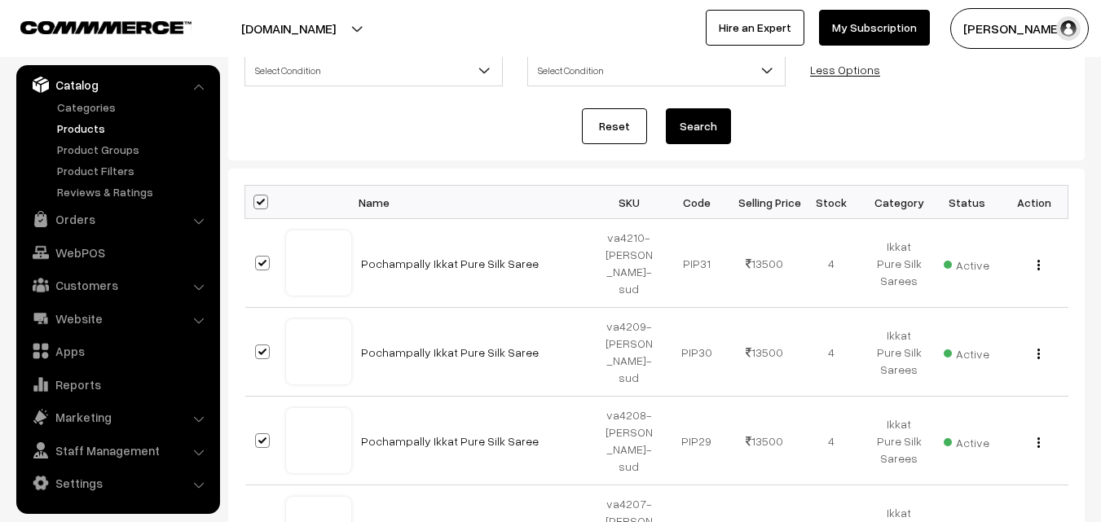
checkbox input "true"
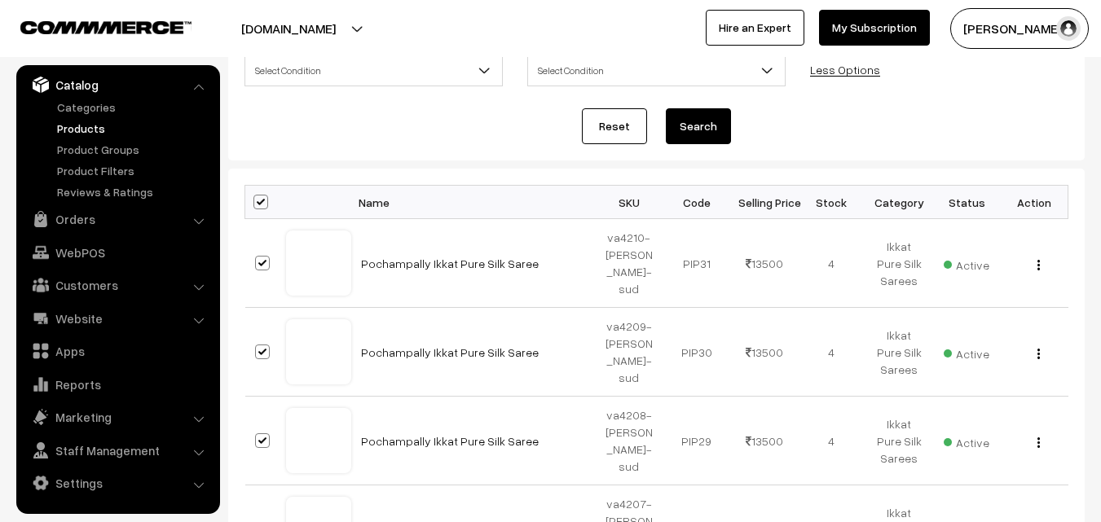
checkbox input "true"
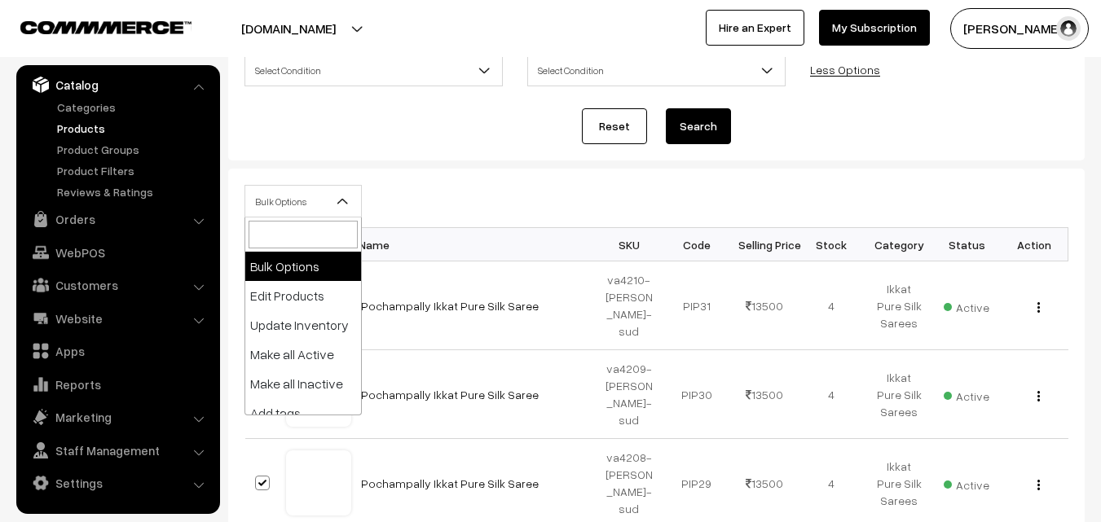
click at [347, 196] on b at bounding box center [343, 201] width 16 height 16
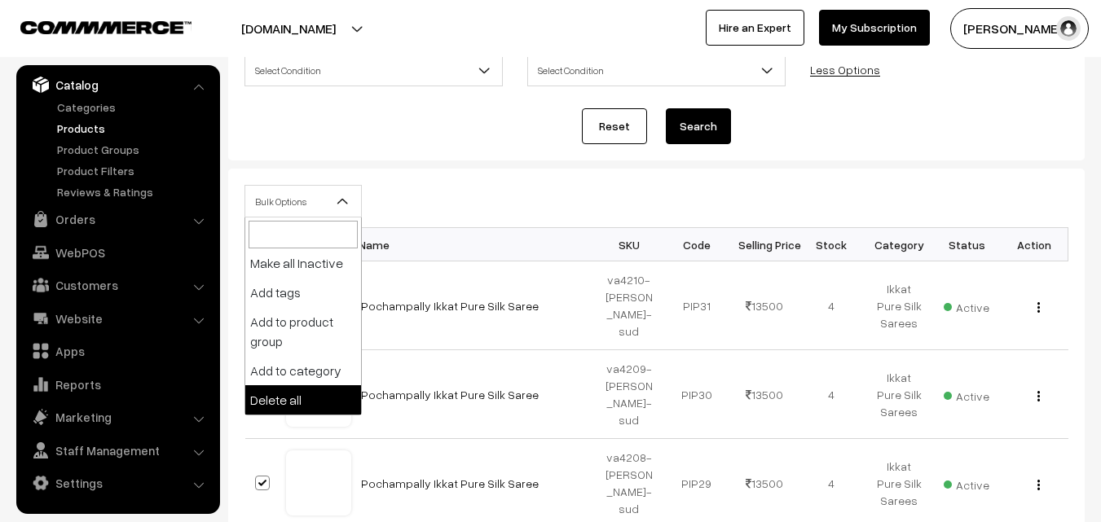
select select "delete"
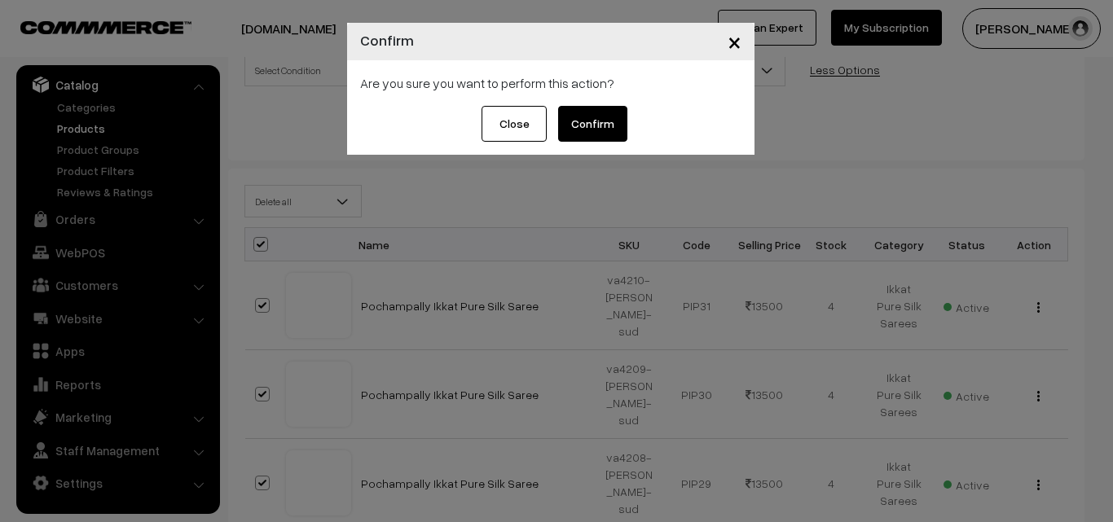
click at [614, 119] on button "Confirm" at bounding box center [592, 124] width 69 height 36
click at [490, 124] on button "Close" at bounding box center [501, 124] width 65 height 36
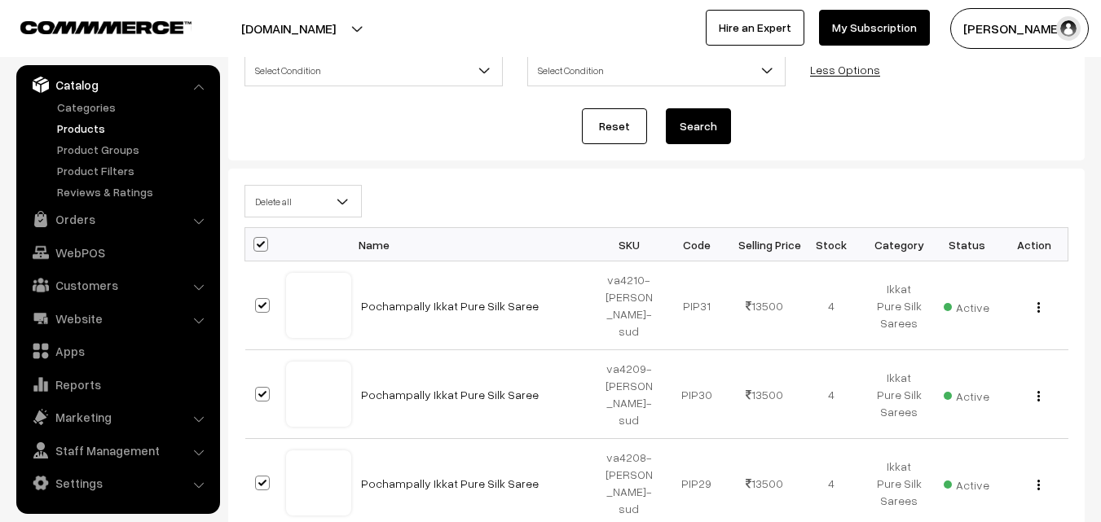
click at [87, 135] on link "Products" at bounding box center [133, 128] width 161 height 17
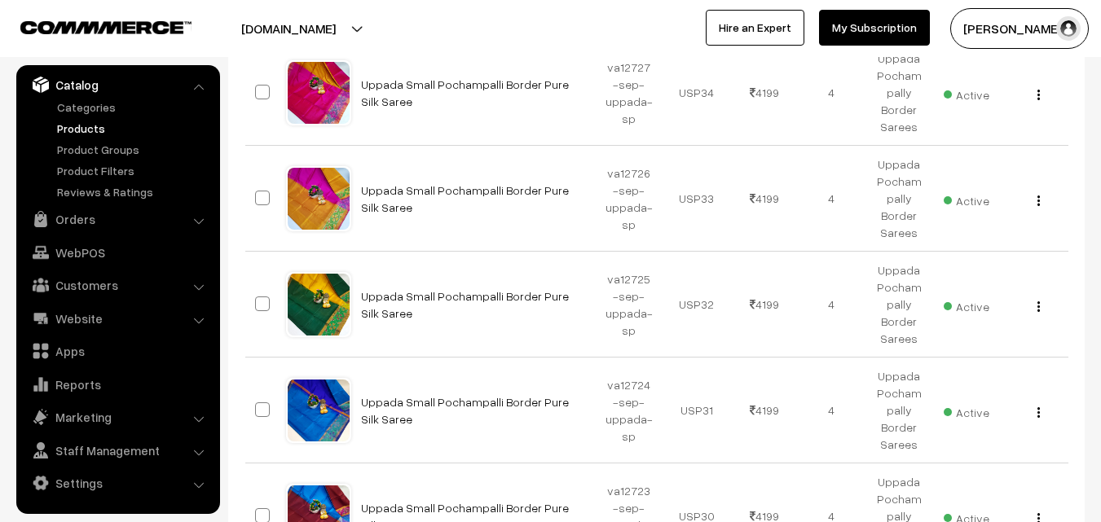
scroll to position [489, 0]
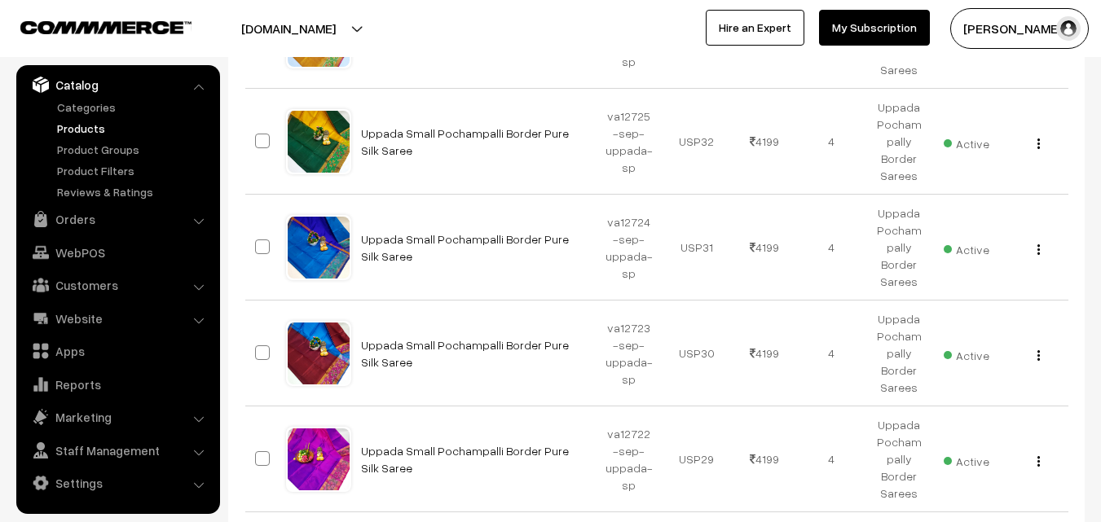
click at [1010, 28] on button "[PERSON_NAME]" at bounding box center [1019, 28] width 139 height 41
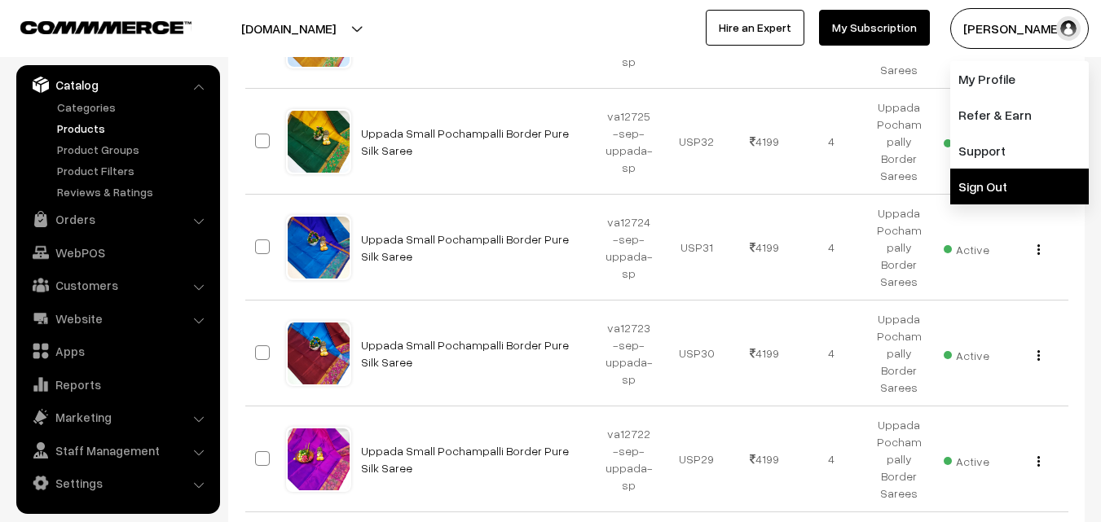
click at [1006, 176] on link "Sign Out" at bounding box center [1019, 187] width 139 height 36
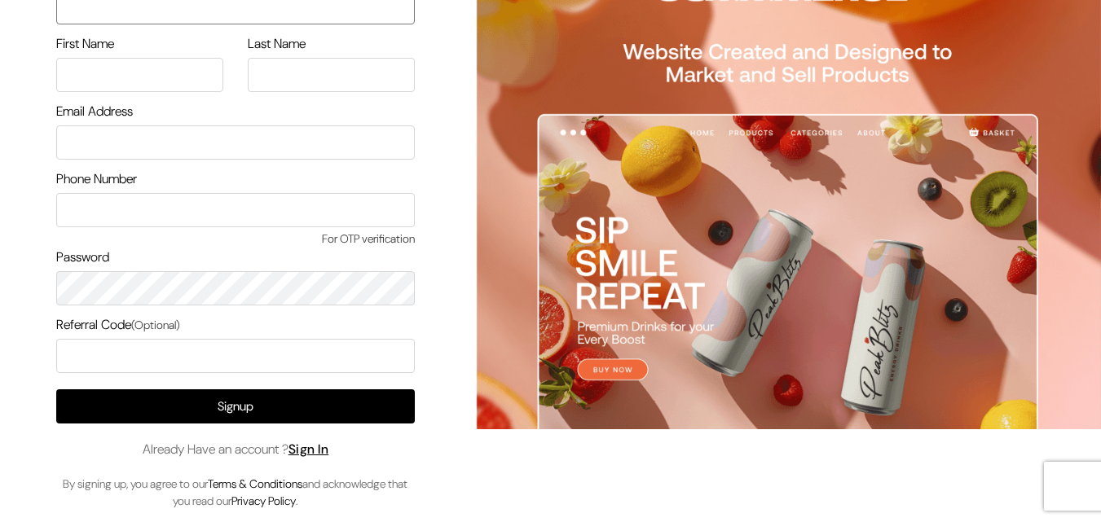
scroll to position [94, 0]
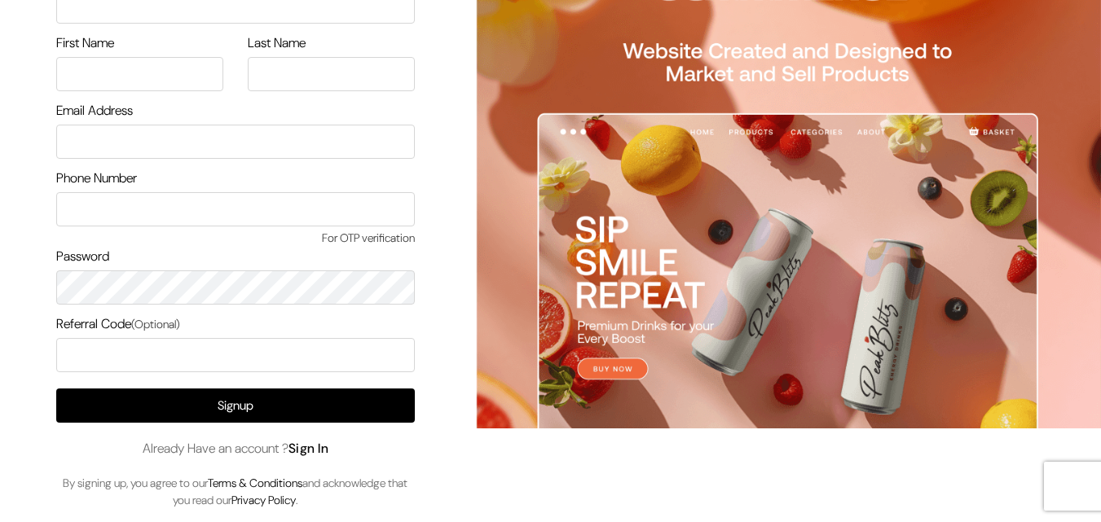
click at [310, 447] on link "Sign In" at bounding box center [308, 448] width 41 height 17
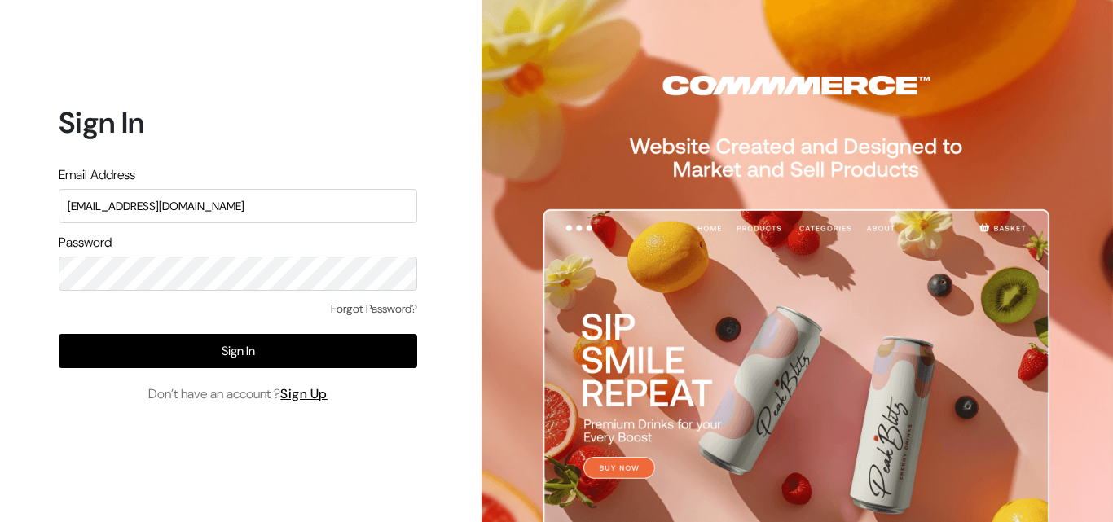
type input "[EMAIL_ADDRESS][DOMAIN_NAME]"
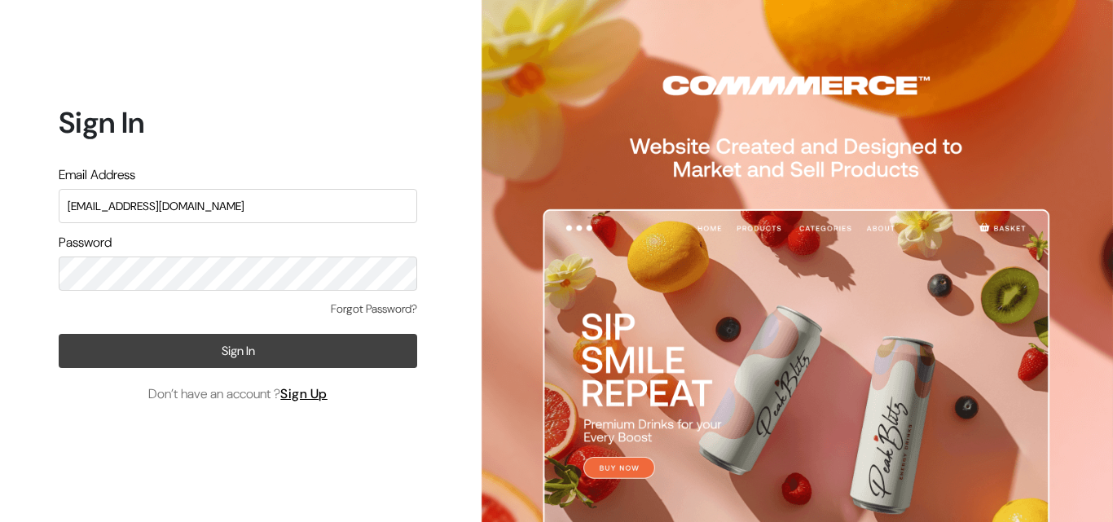
click at [249, 354] on button "Sign In" at bounding box center [238, 351] width 359 height 34
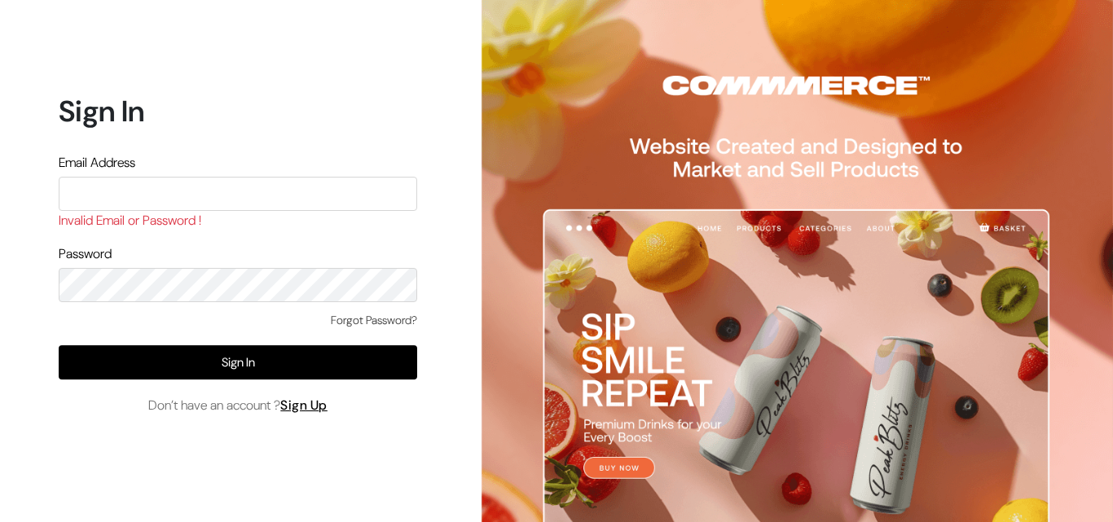
click at [112, 189] on input "text" at bounding box center [238, 194] width 359 height 34
type input "ksnaturals9@gmail.com"
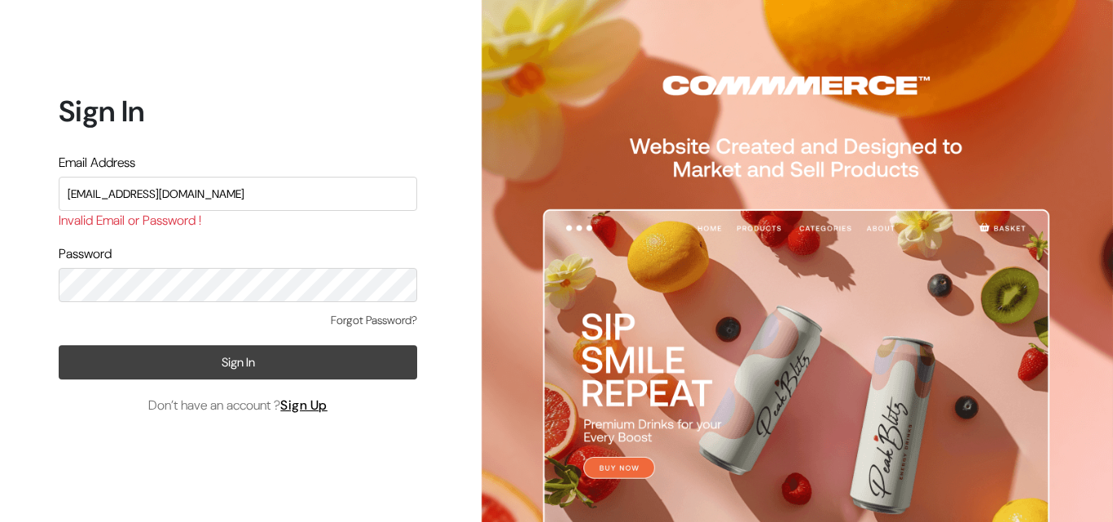
click at [260, 357] on button "Sign In" at bounding box center [238, 362] width 359 height 34
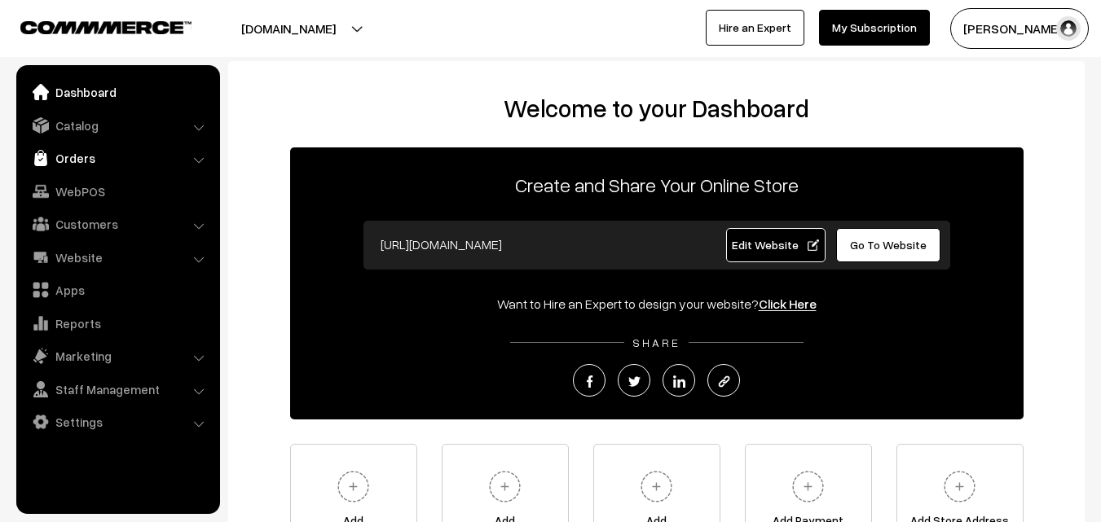
click at [63, 169] on link "Orders" at bounding box center [117, 157] width 194 height 29
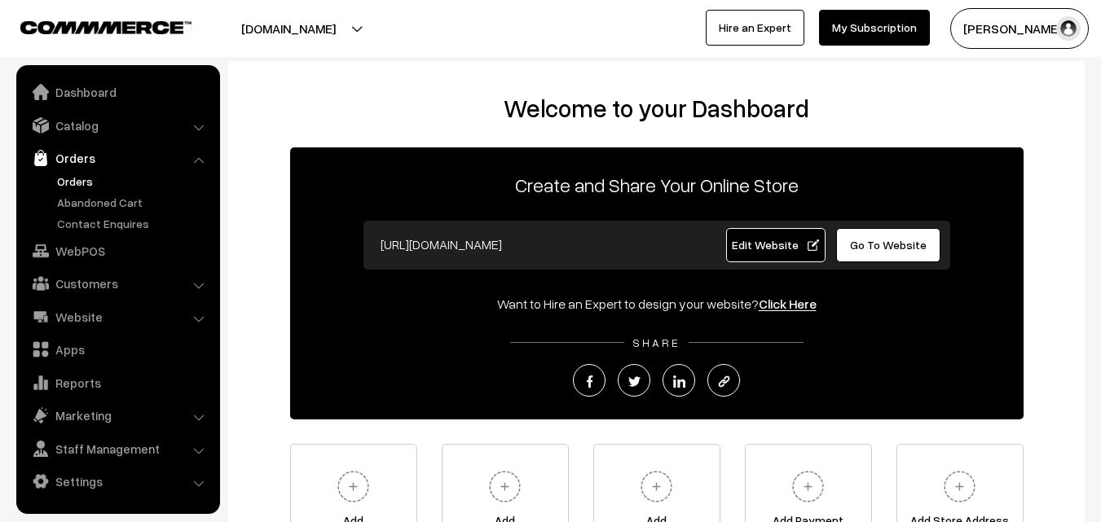
click at [64, 182] on link "Orders" at bounding box center [133, 181] width 161 height 17
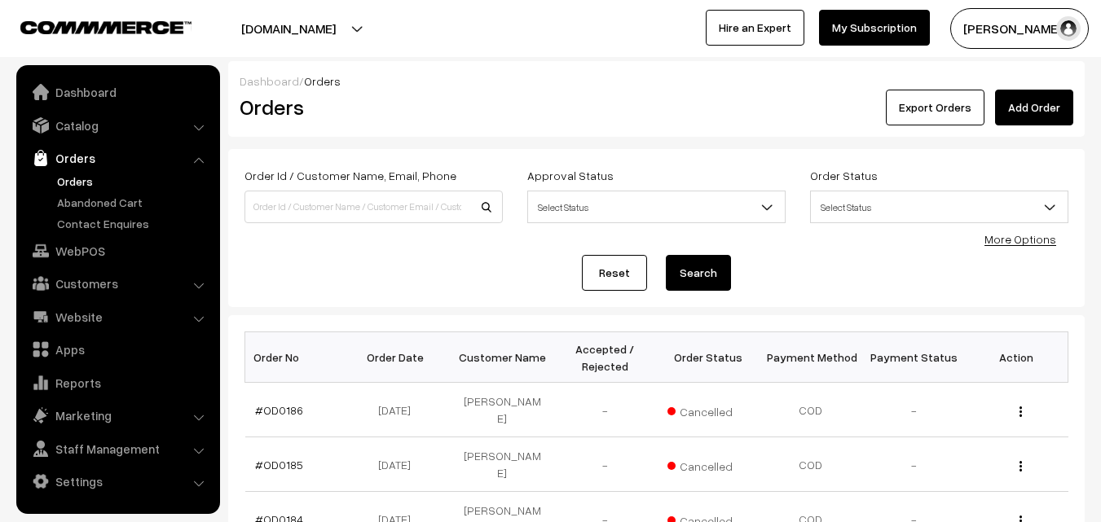
click at [71, 198] on link "Abandoned Cart" at bounding box center [133, 202] width 161 height 17
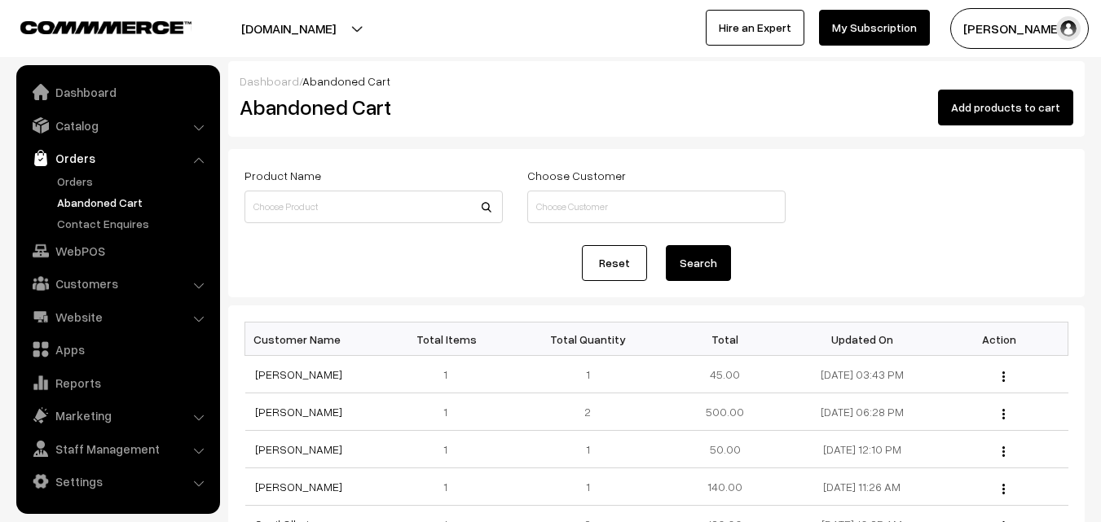
scroll to position [81, 0]
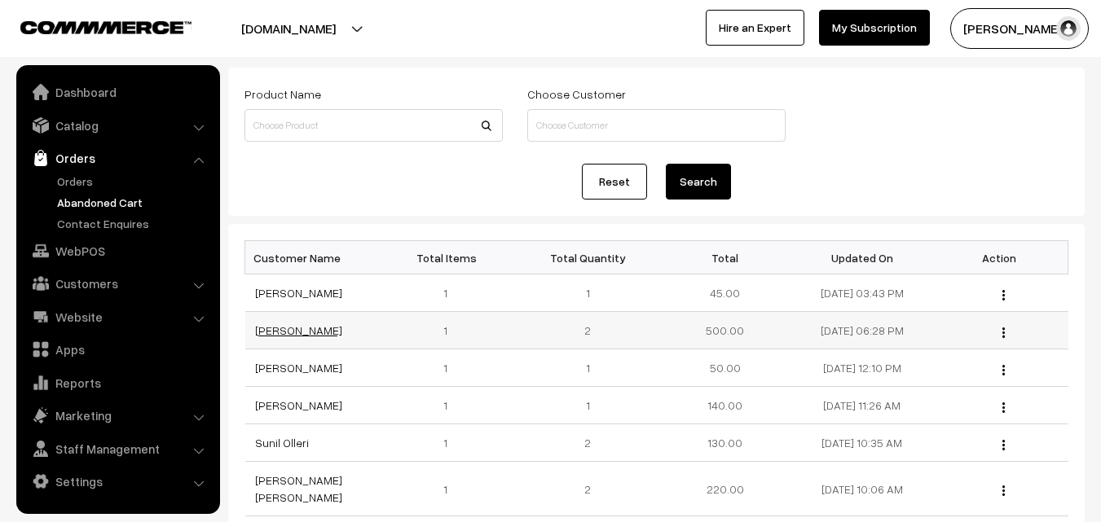
click at [264, 337] on link "[PERSON_NAME]" at bounding box center [298, 330] width 87 height 14
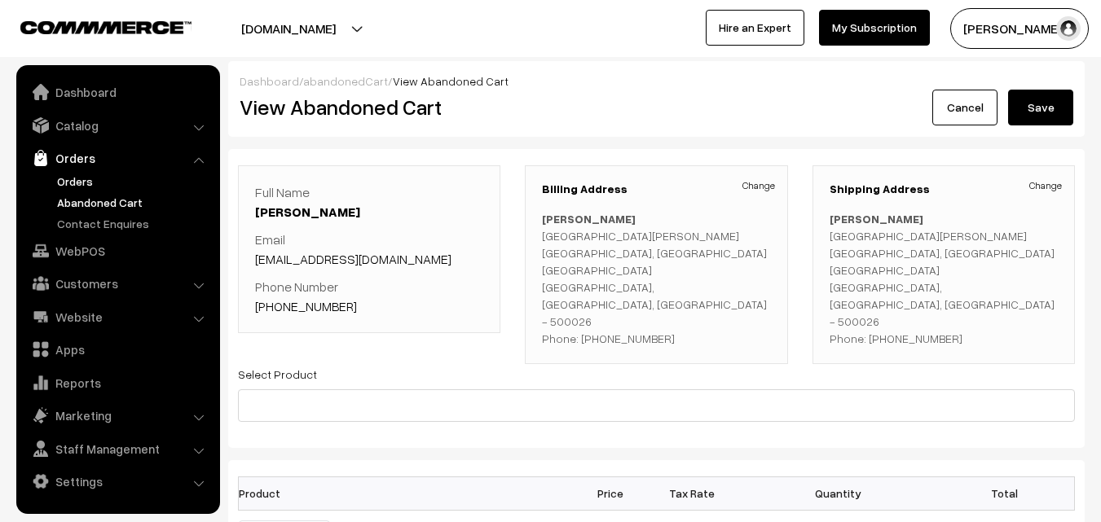
click at [87, 182] on link "Orders" at bounding box center [133, 181] width 161 height 17
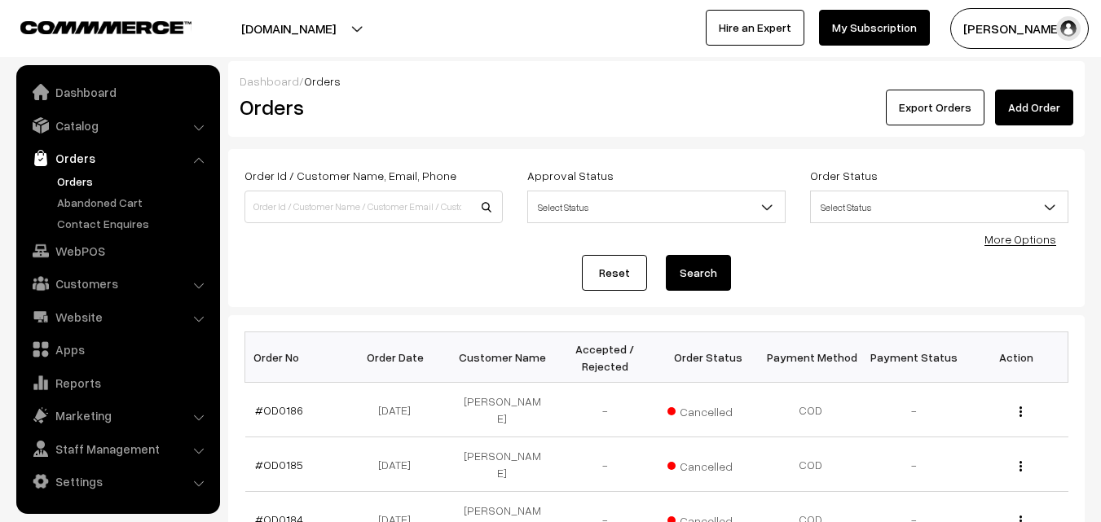
scroll to position [81, 0]
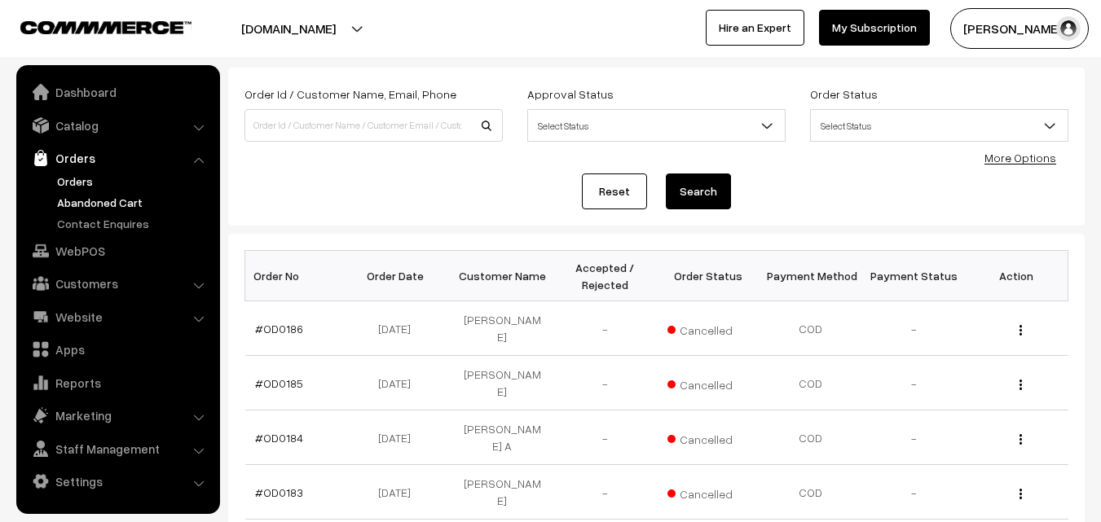
click at [110, 201] on link "Abandoned Cart" at bounding box center [133, 202] width 161 height 17
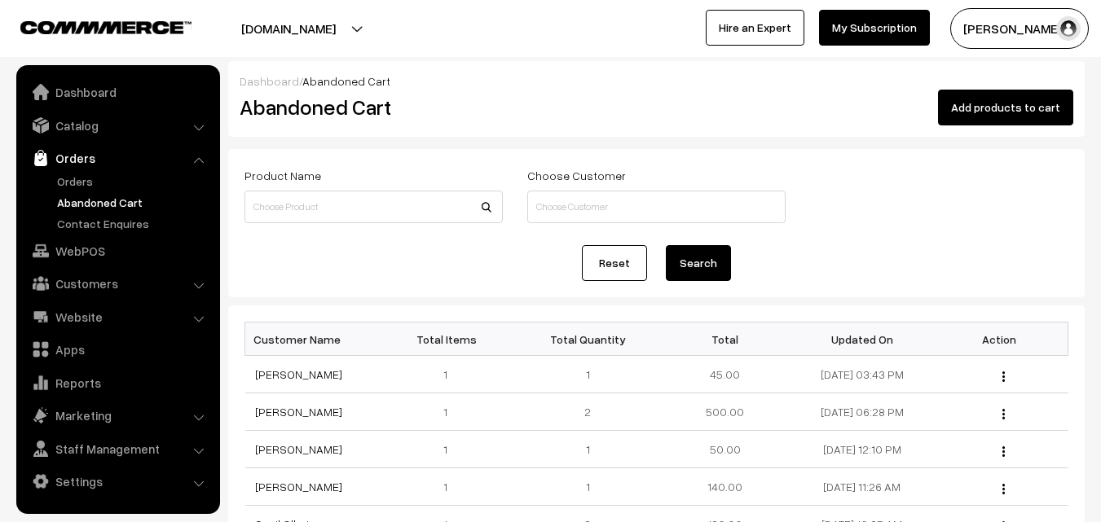
click at [294, 376] on link "[PERSON_NAME]" at bounding box center [298, 374] width 87 height 14
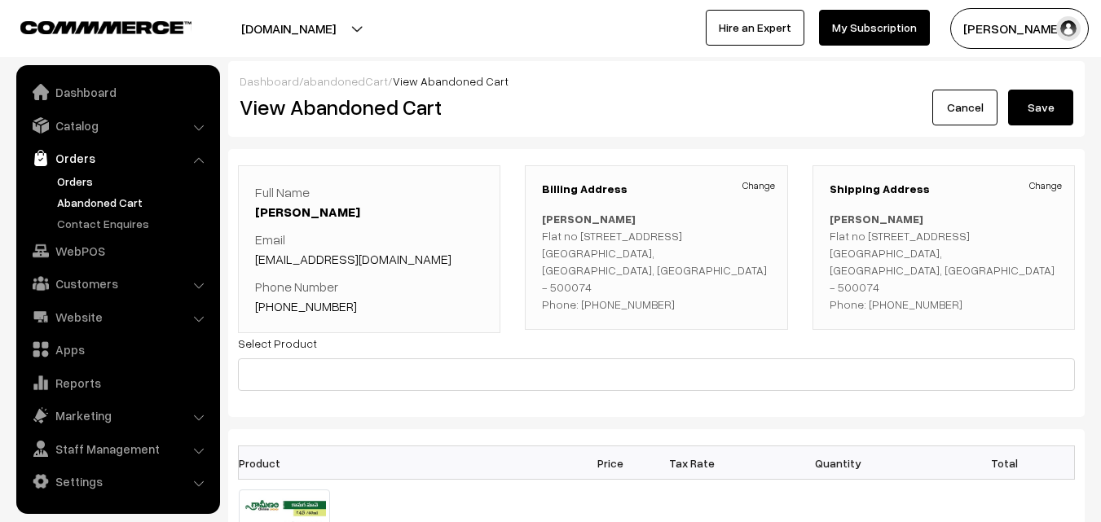
click at [91, 179] on link "Orders" at bounding box center [133, 181] width 161 height 17
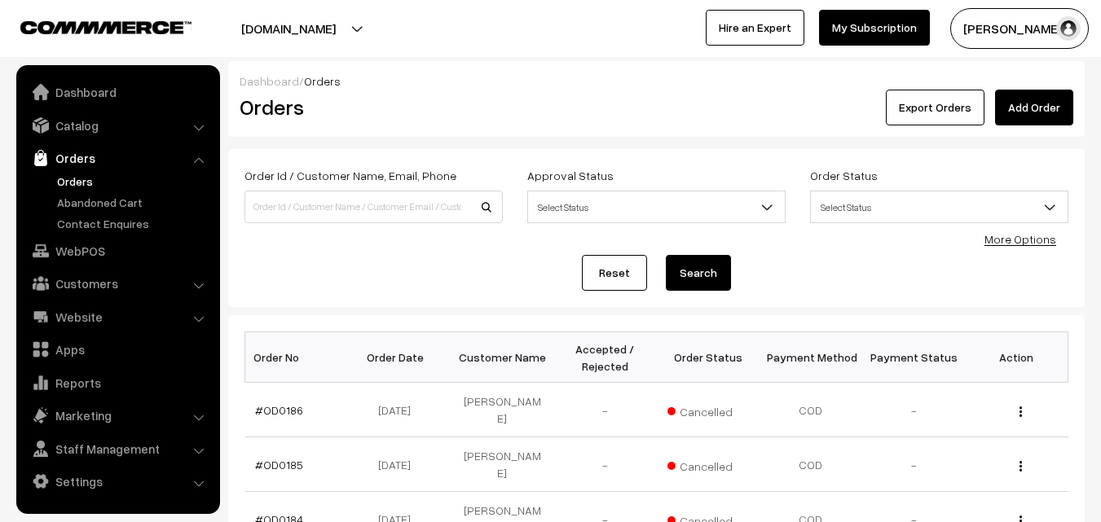
click at [998, 28] on button "[PERSON_NAME]" at bounding box center [1019, 28] width 139 height 41
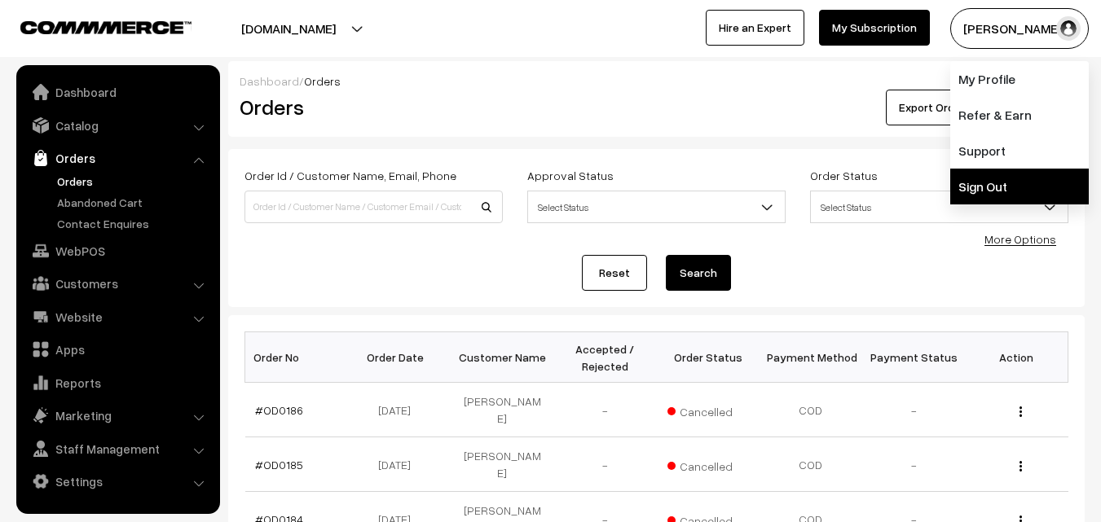
click at [1001, 186] on link "Sign Out" at bounding box center [1019, 187] width 139 height 36
